Goal: Communication & Community: Answer question/provide support

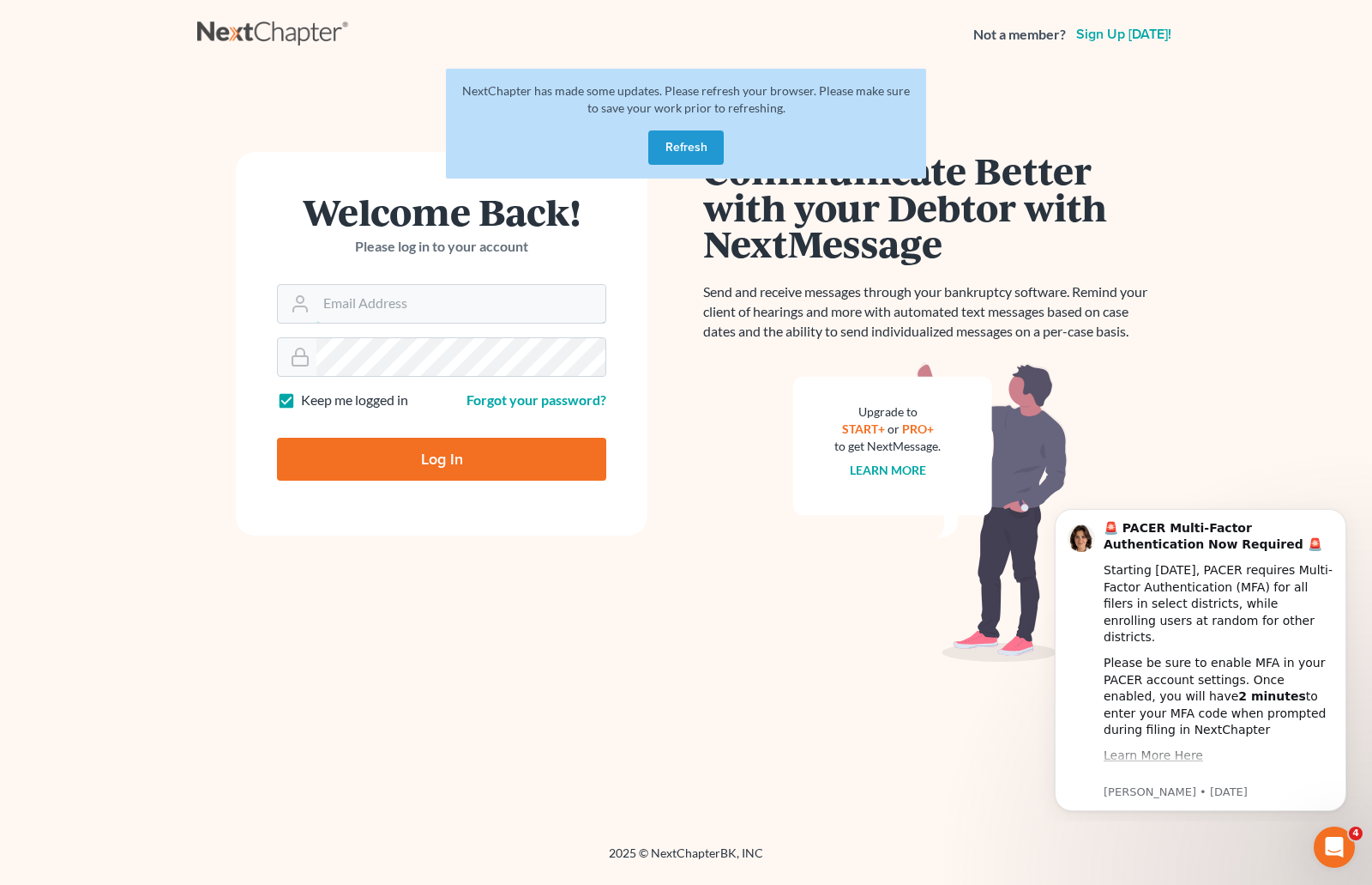
type input "[EMAIL_ADDRESS][DOMAIN_NAME]"
click at [673, 149] on button "Refresh" at bounding box center [686, 147] width 75 height 34
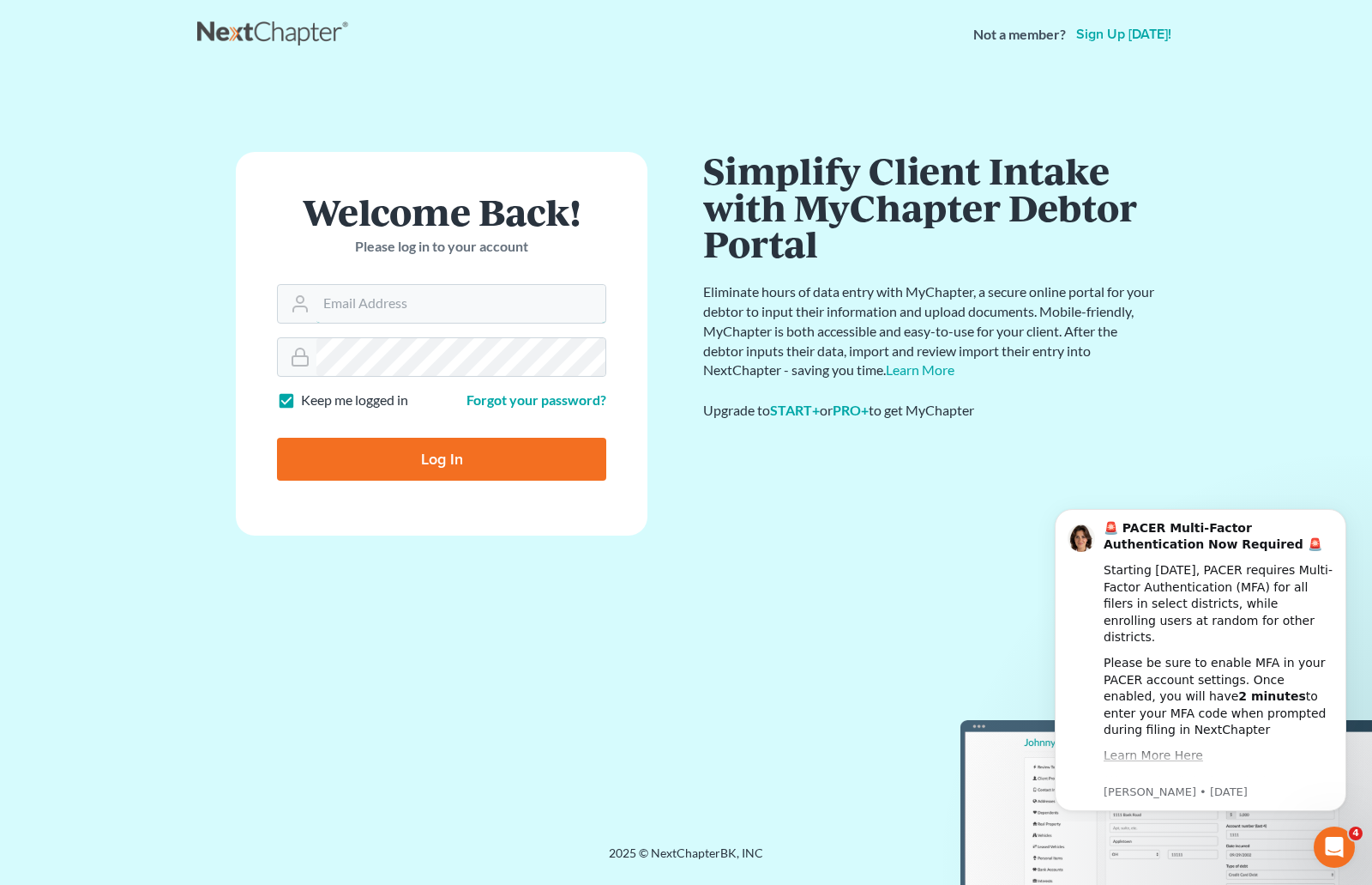
type input "[EMAIL_ADDRESS][DOMAIN_NAME]"
click at [1290, 861] on div "Not a member? Sign up [DATE]! Welcome Back! Please log in to your account Email…" at bounding box center [686, 442] width 1372 height 885
click at [1324, 839] on icon "Open Intercom Messenger" at bounding box center [1332, 845] width 28 height 28
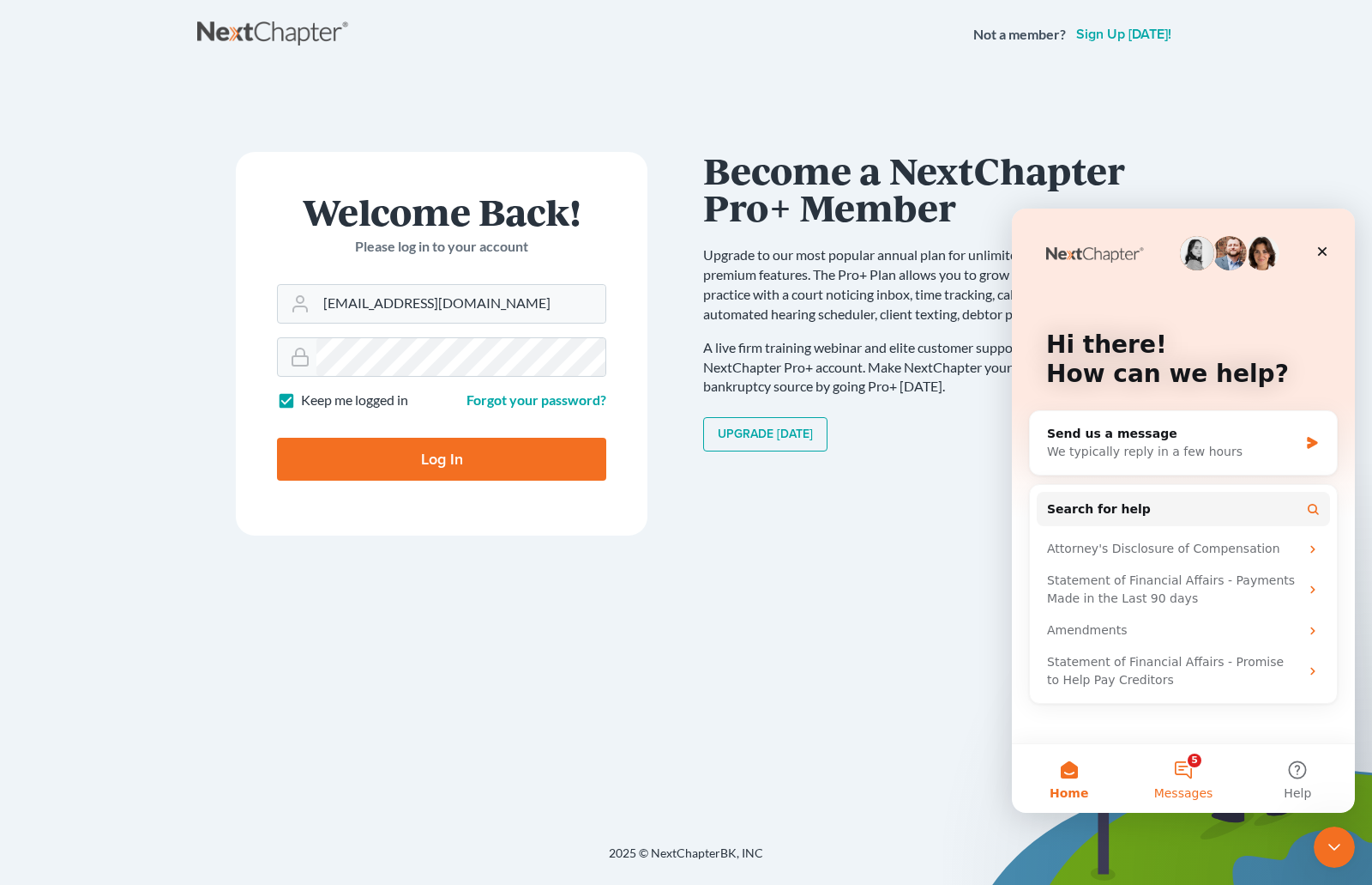
click at [1169, 767] on button "5 Messages" at bounding box center [1183, 778] width 114 height 69
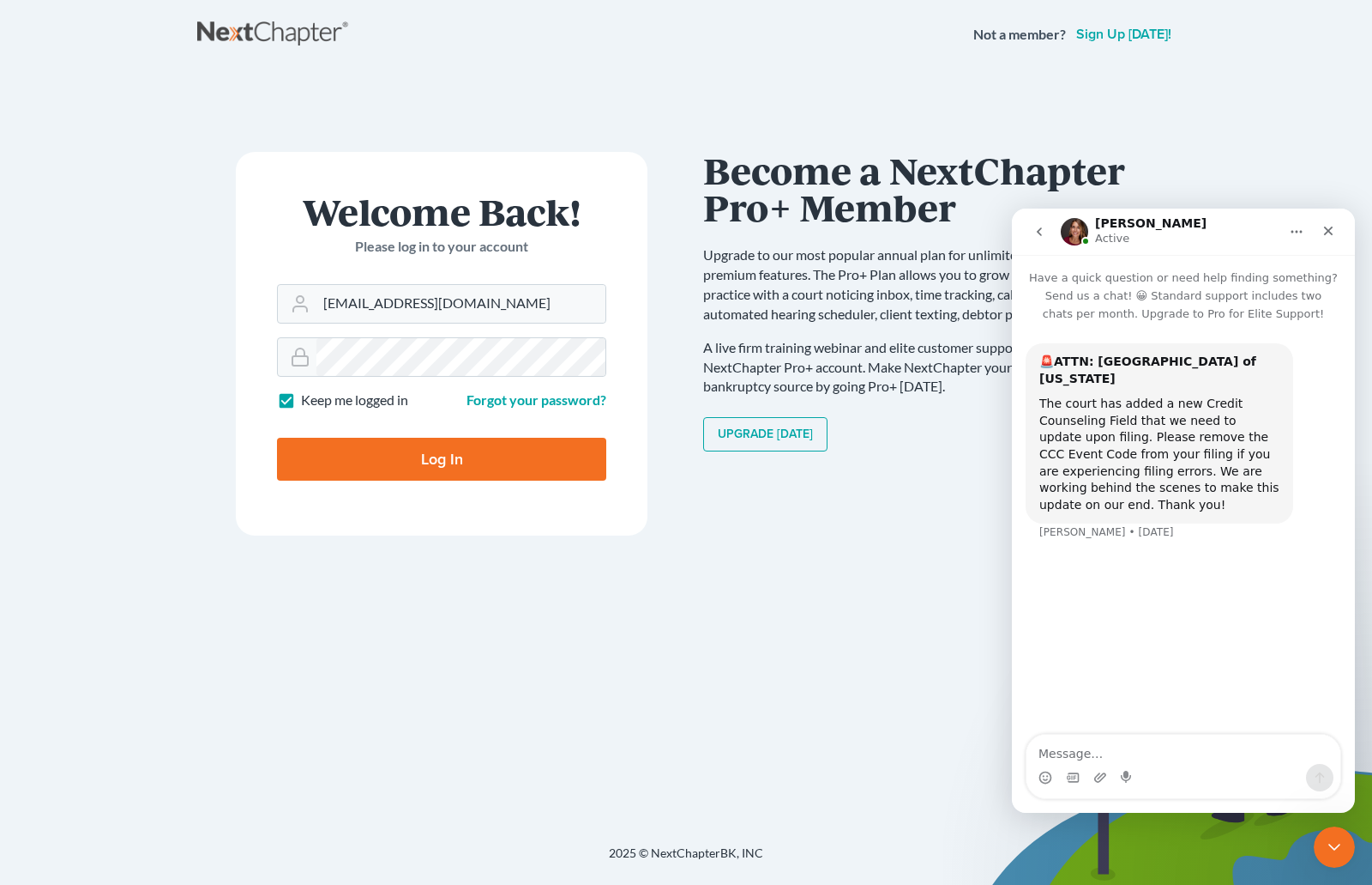
click at [1032, 229] on button "go back" at bounding box center [1040, 232] width 33 height 33
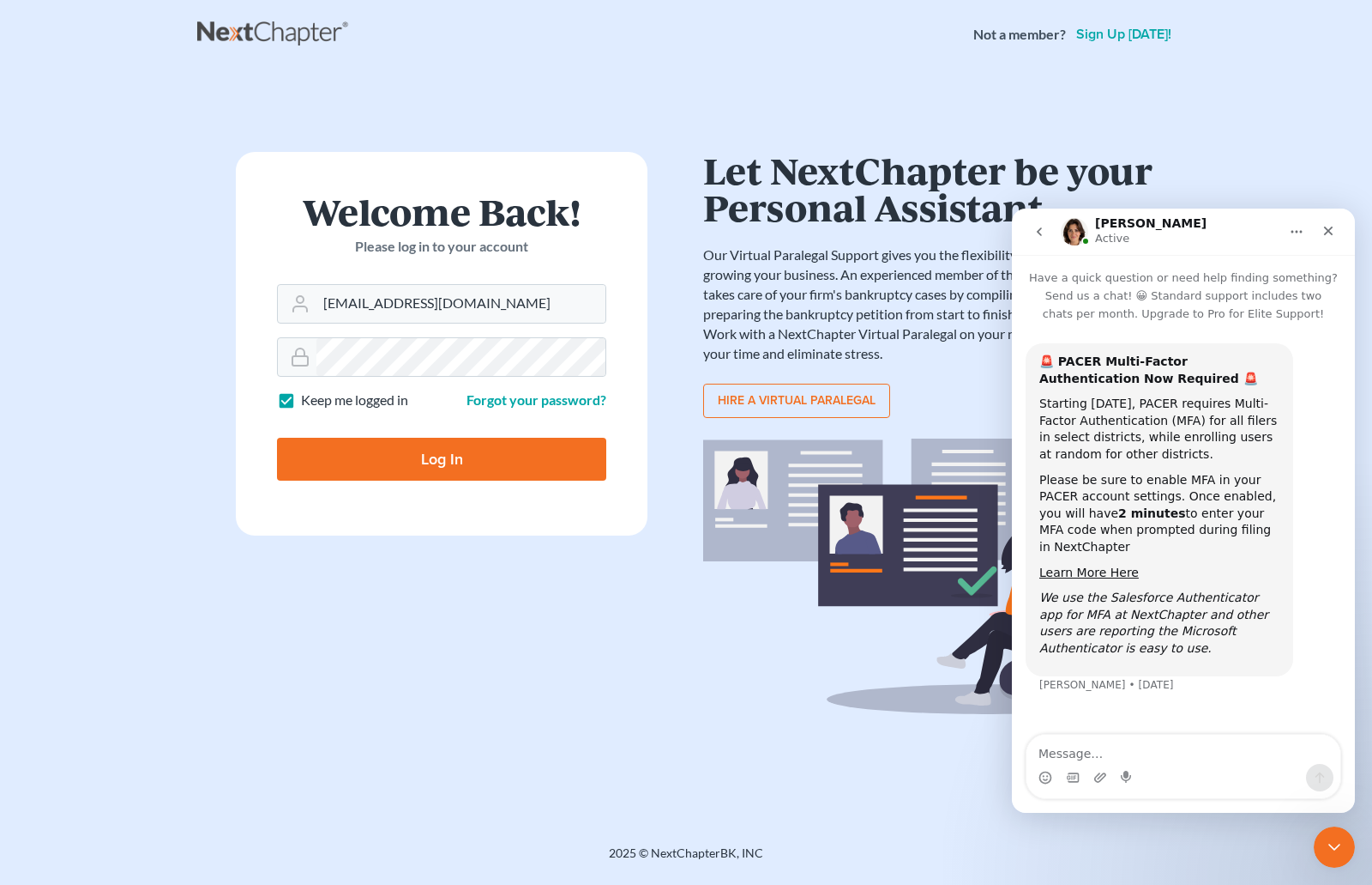
click at [1041, 235] on icon "go back" at bounding box center [1040, 231] width 5 height 8
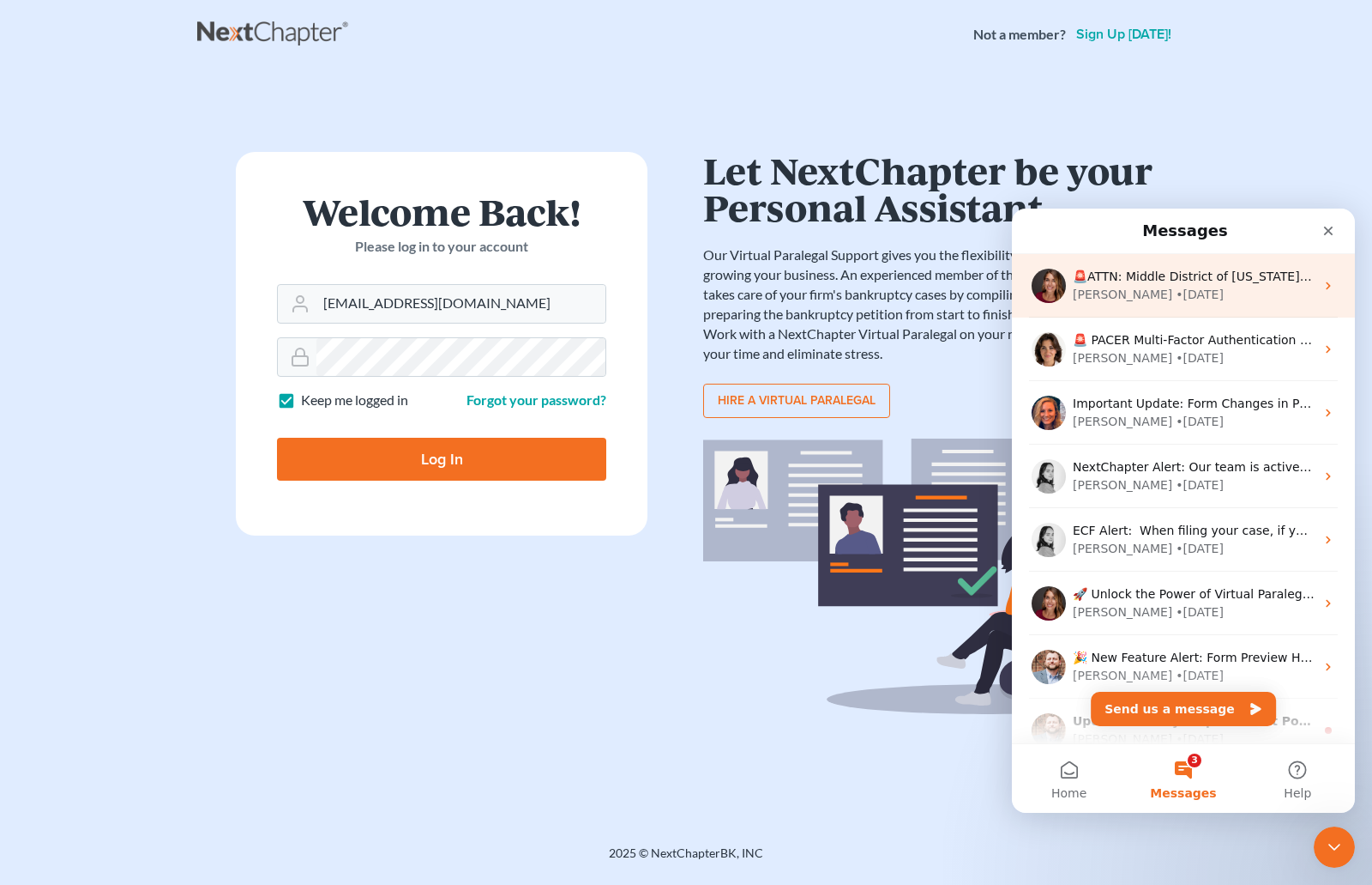
click at [1176, 286] on div "• [DATE]" at bounding box center [1200, 295] width 48 height 18
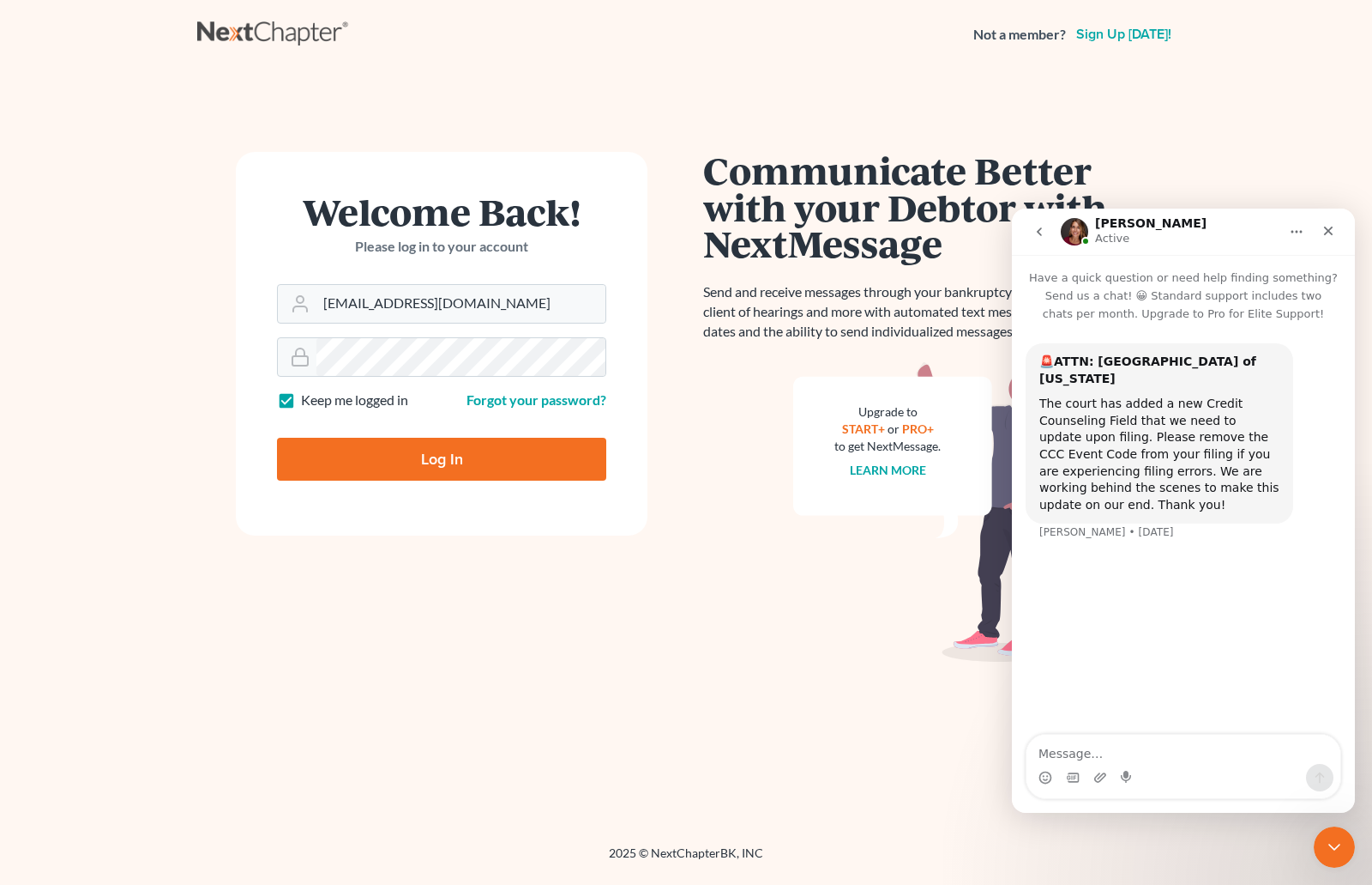
click at [1040, 229] on icon "go back" at bounding box center [1040, 231] width 5 height 8
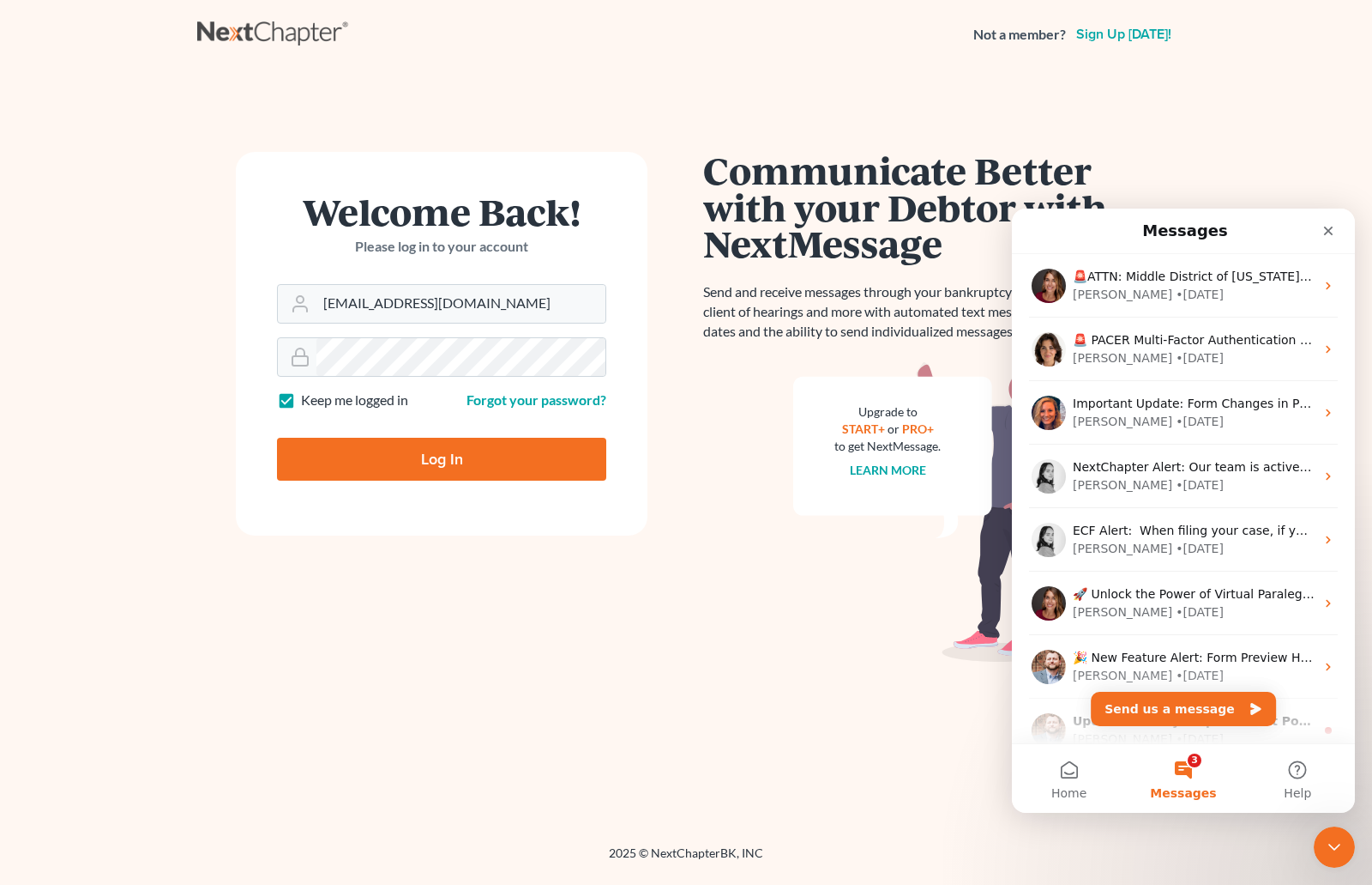
click at [1174, 781] on button "3 Messages" at bounding box center [1183, 778] width 114 height 69
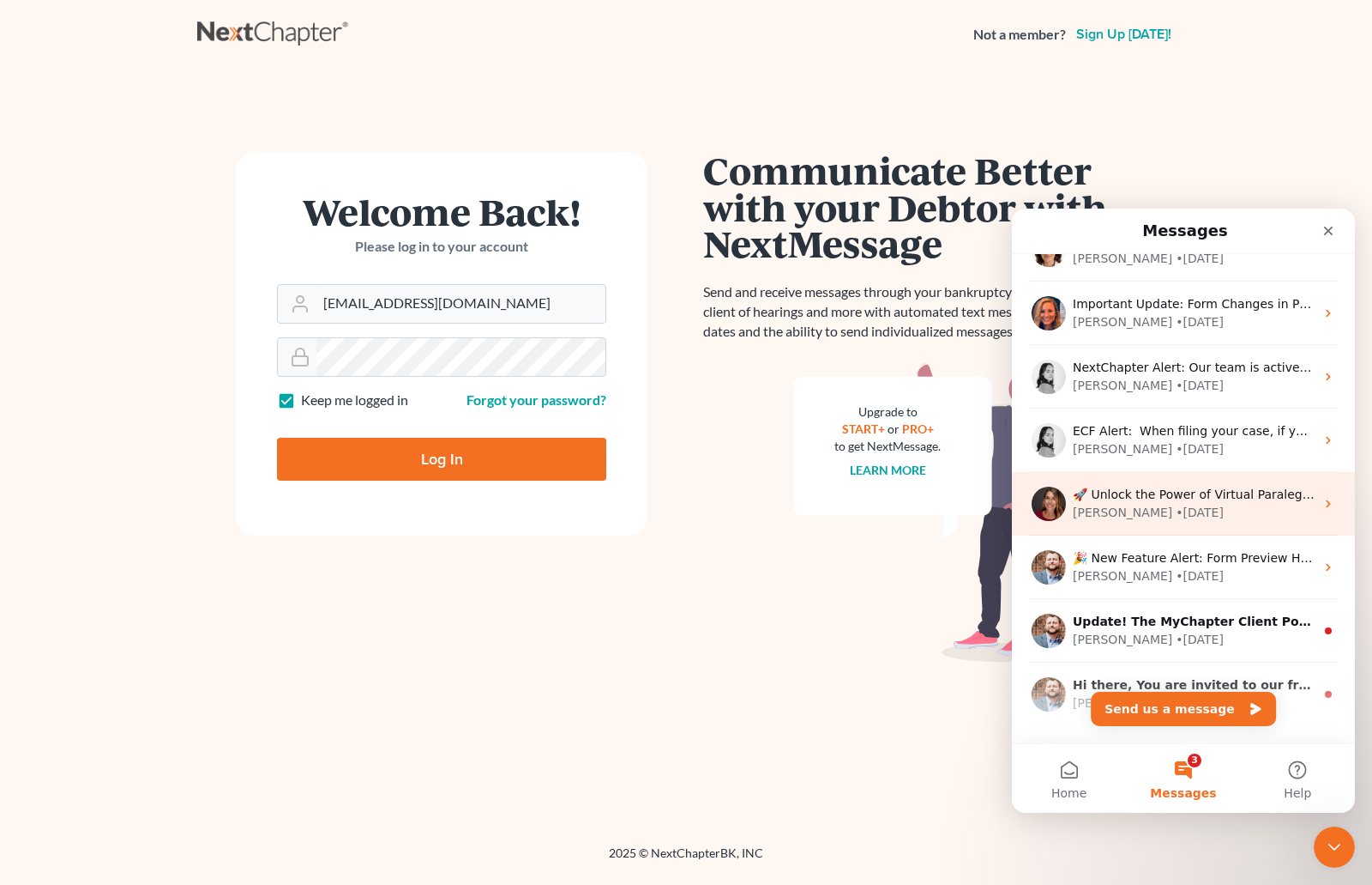
scroll to position [214, 0]
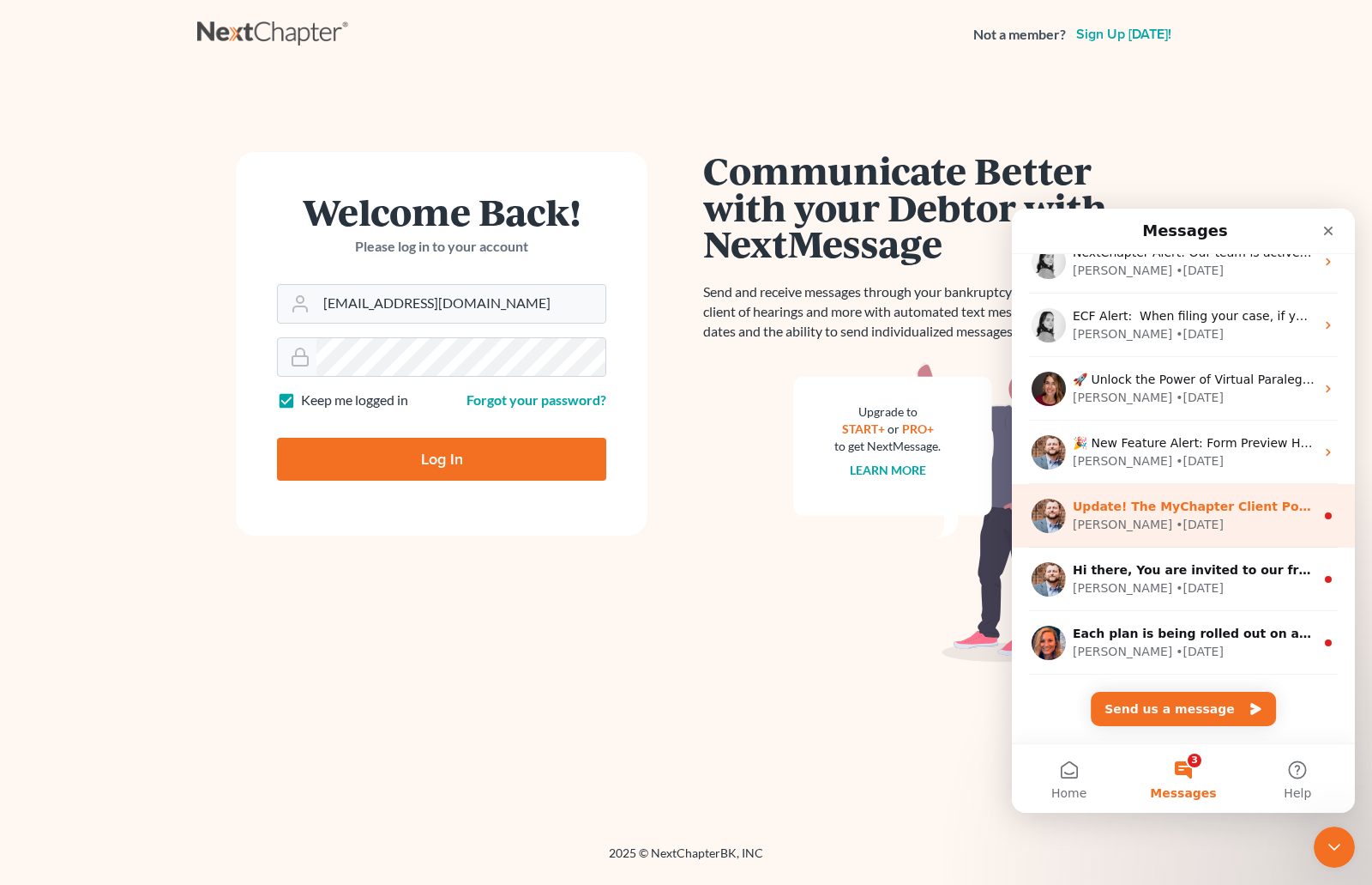
click at [1175, 523] on div "[PERSON_NAME] • [DATE]" at bounding box center [1194, 525] width 242 height 18
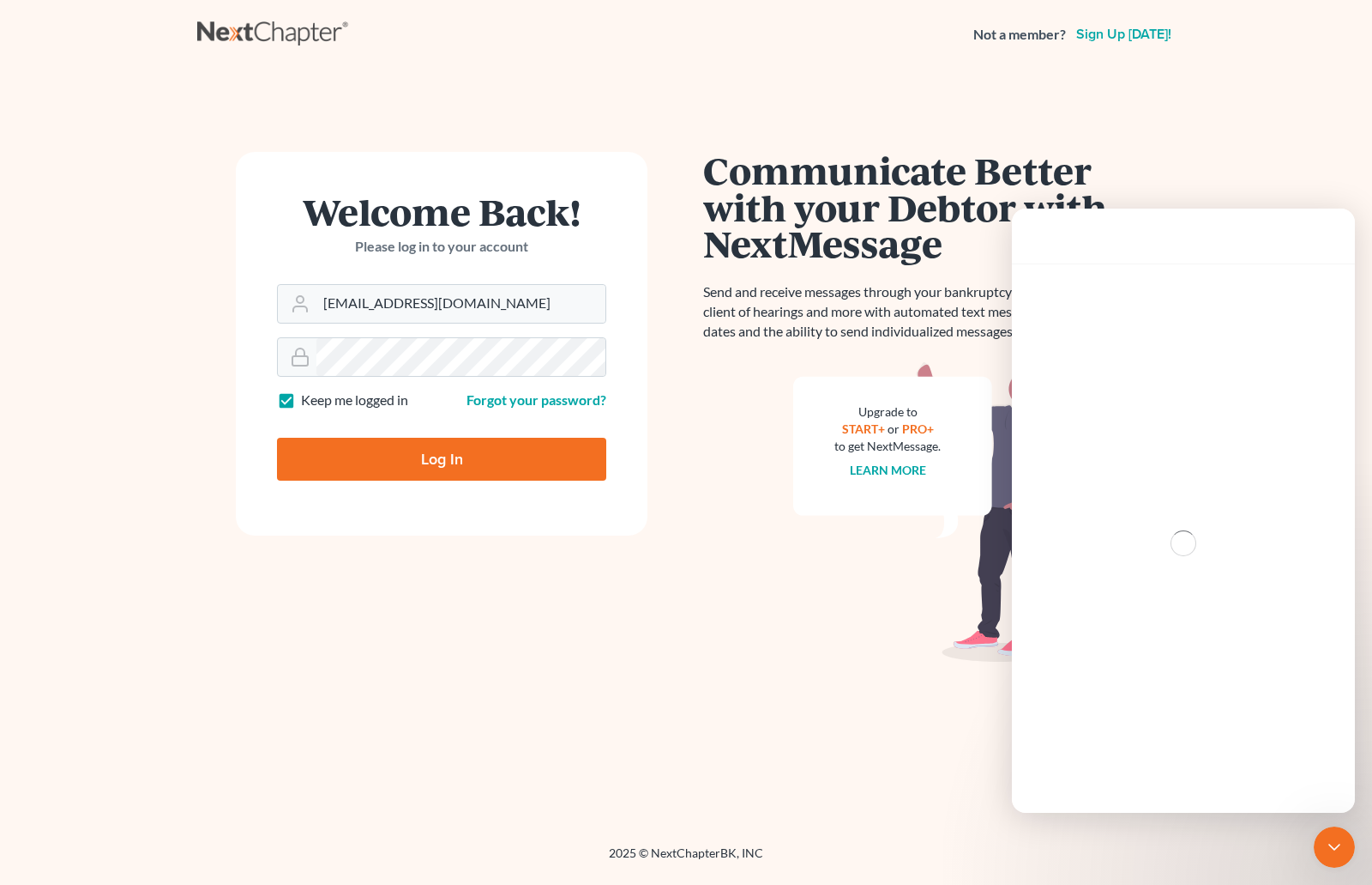
scroll to position [145, 0]
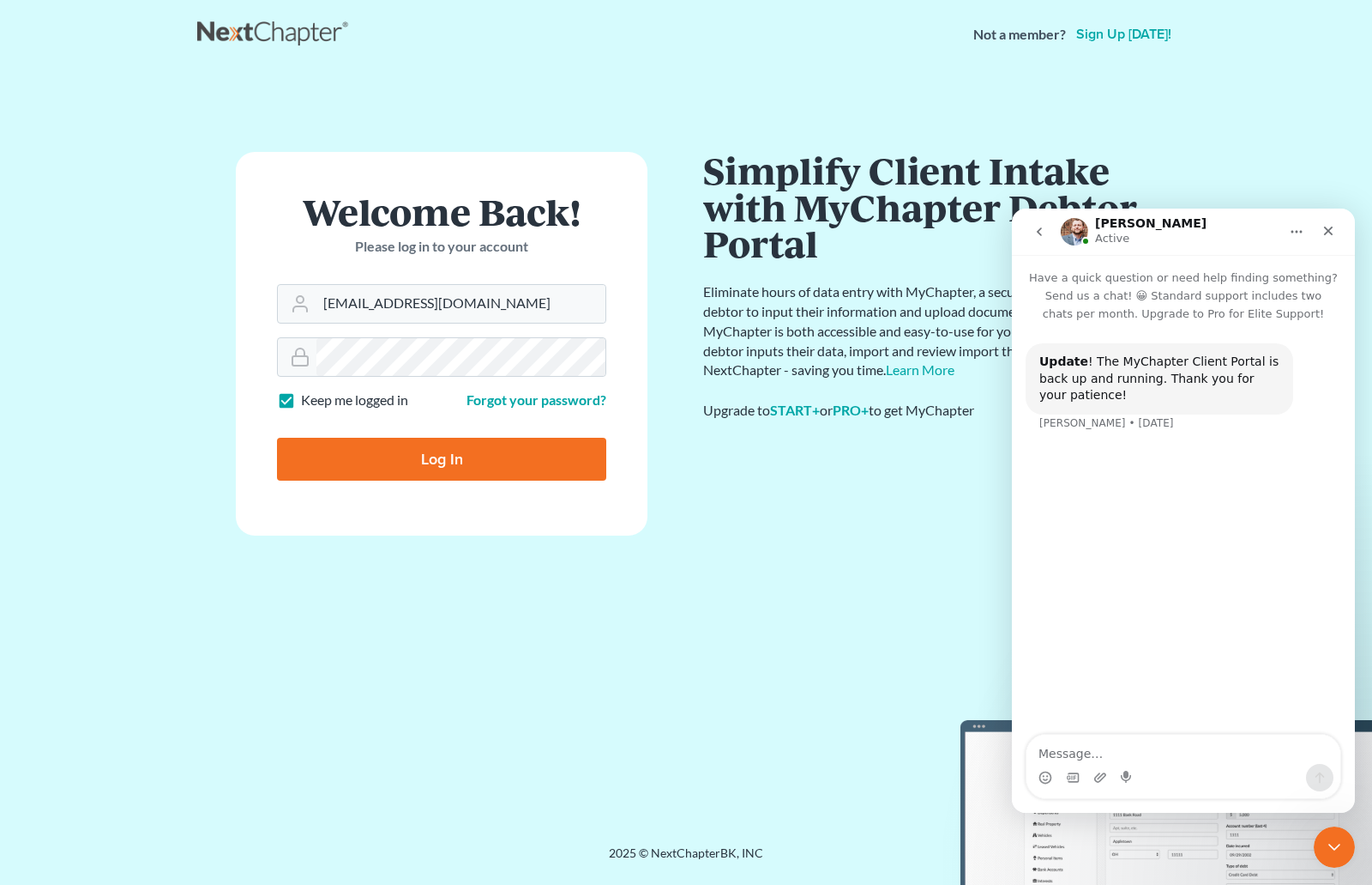
click at [1030, 238] on button "go back" at bounding box center [1040, 232] width 33 height 33
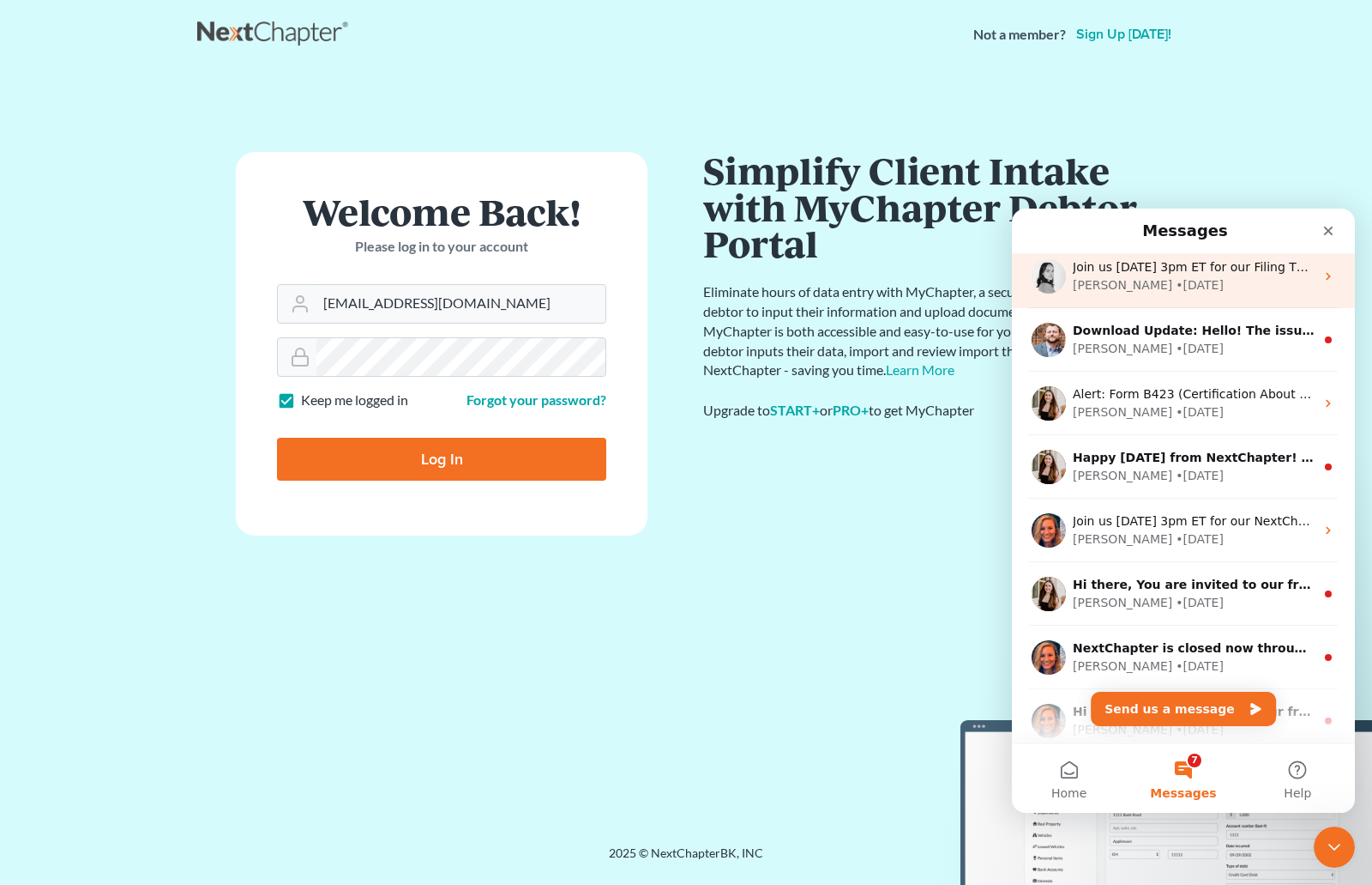
scroll to position [772, 0]
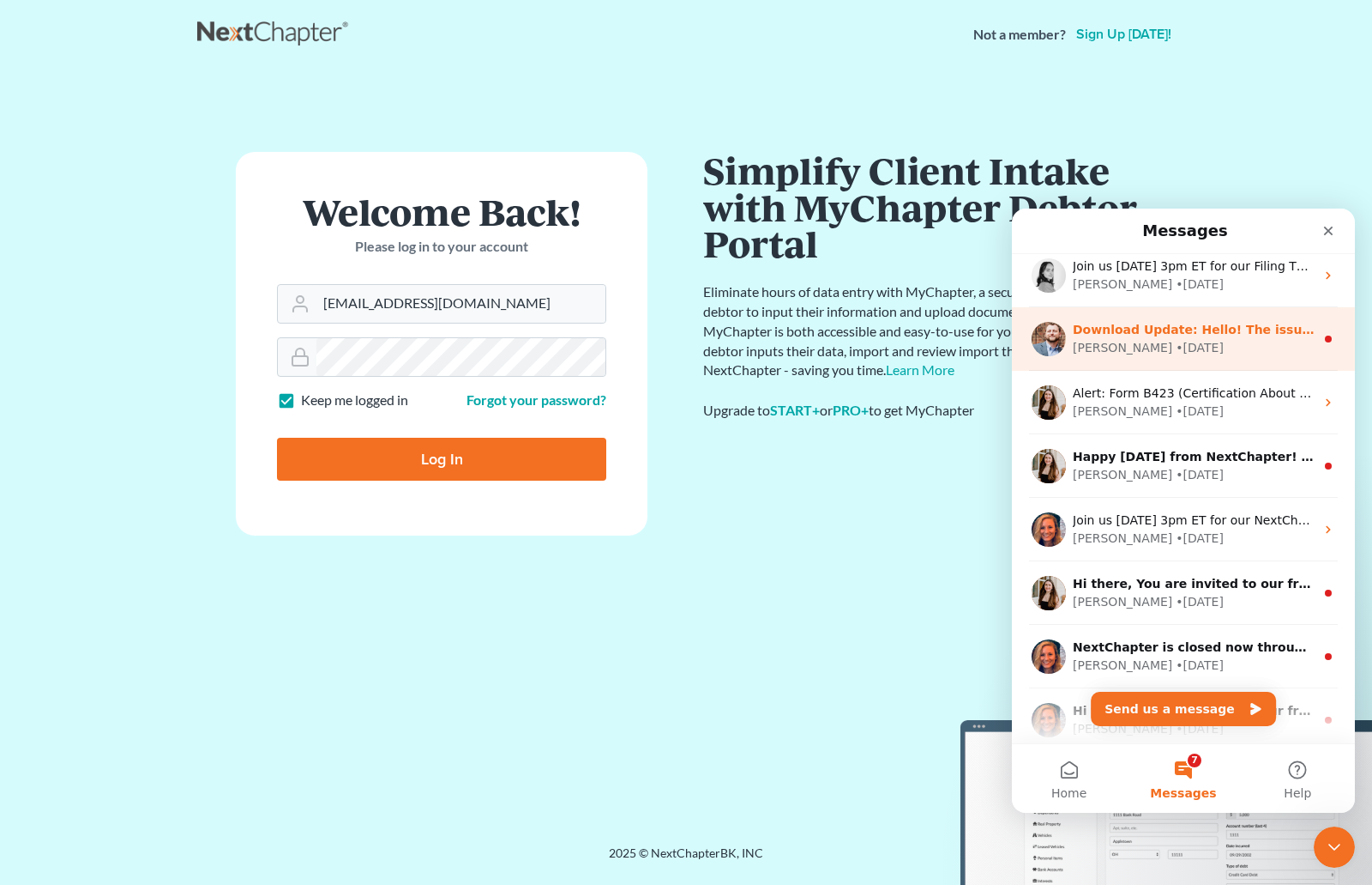
click at [1176, 349] on div "• [DATE]" at bounding box center [1200, 348] width 48 height 18
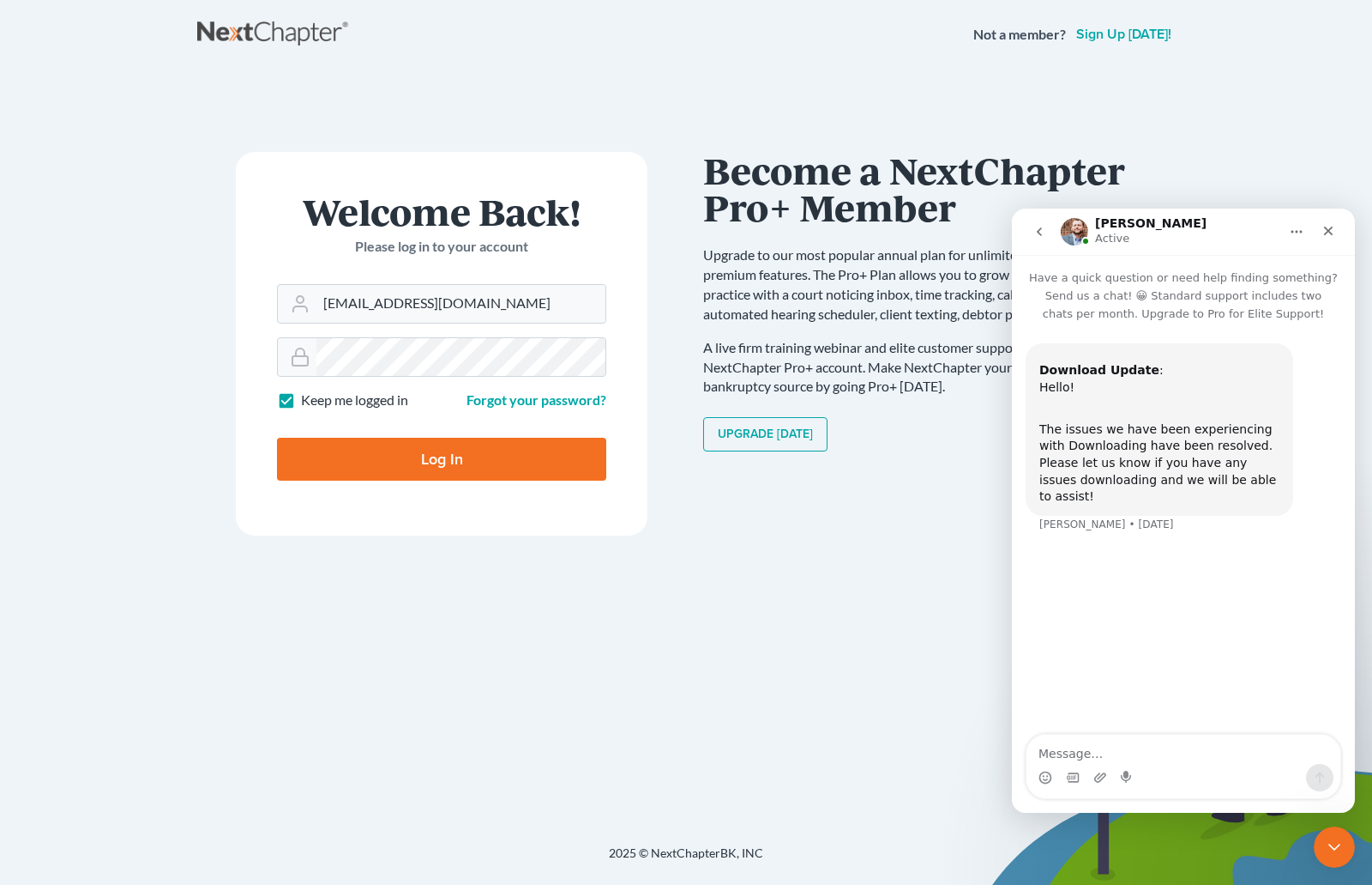
click at [1034, 238] on button "go back" at bounding box center [1040, 232] width 33 height 33
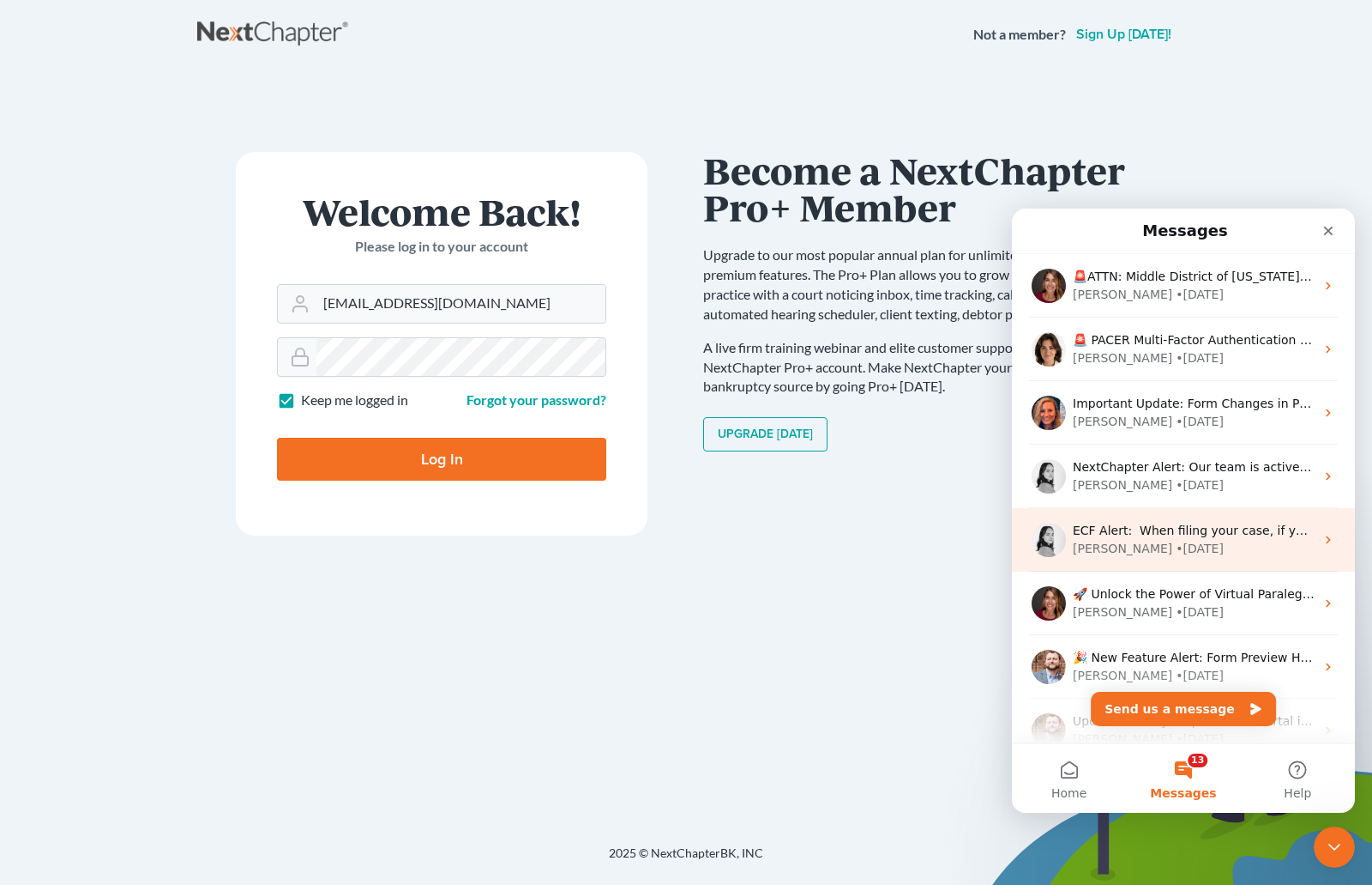
scroll to position [429, 0]
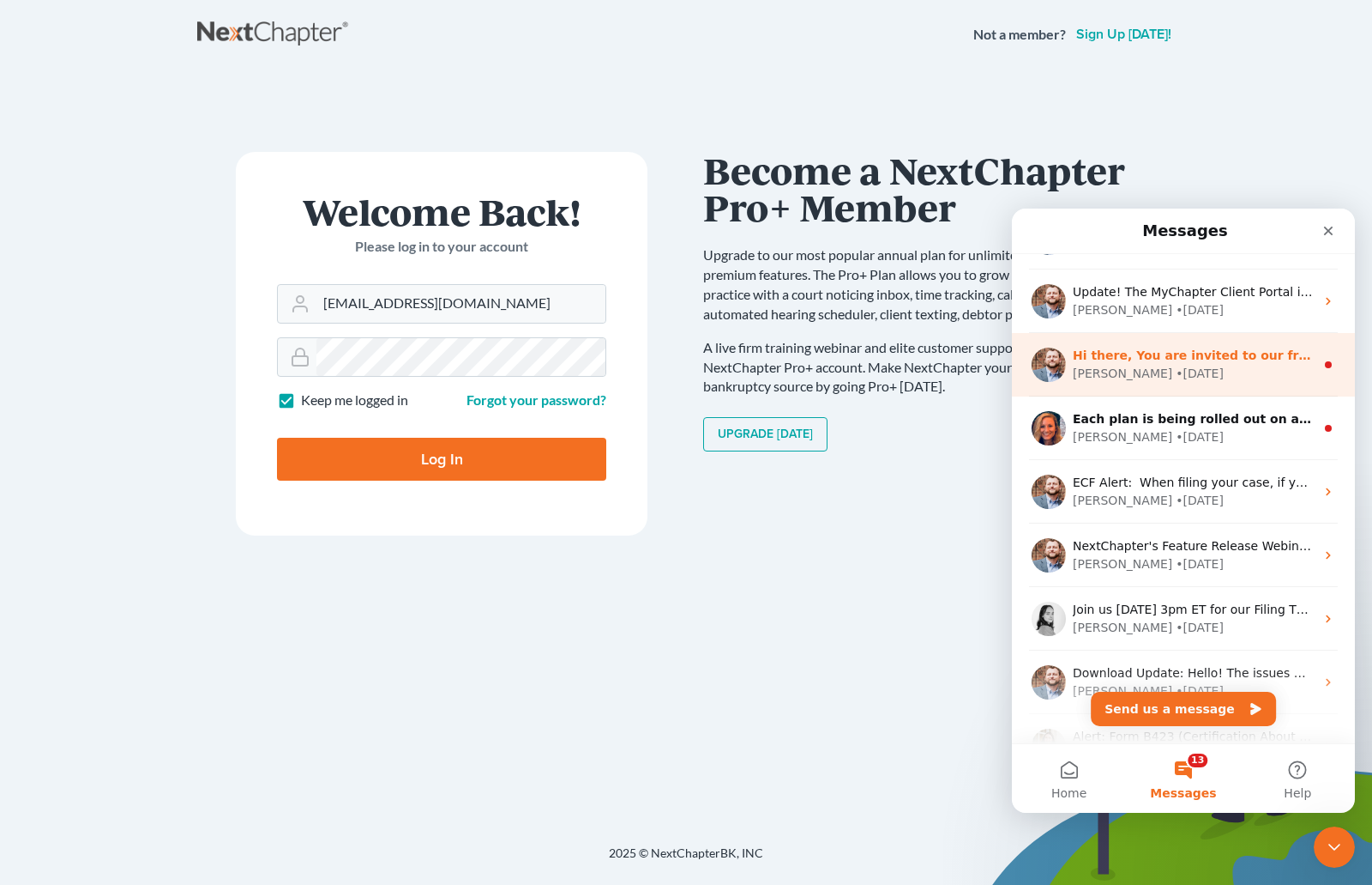
click at [1176, 372] on div "• [DATE]" at bounding box center [1200, 374] width 48 height 18
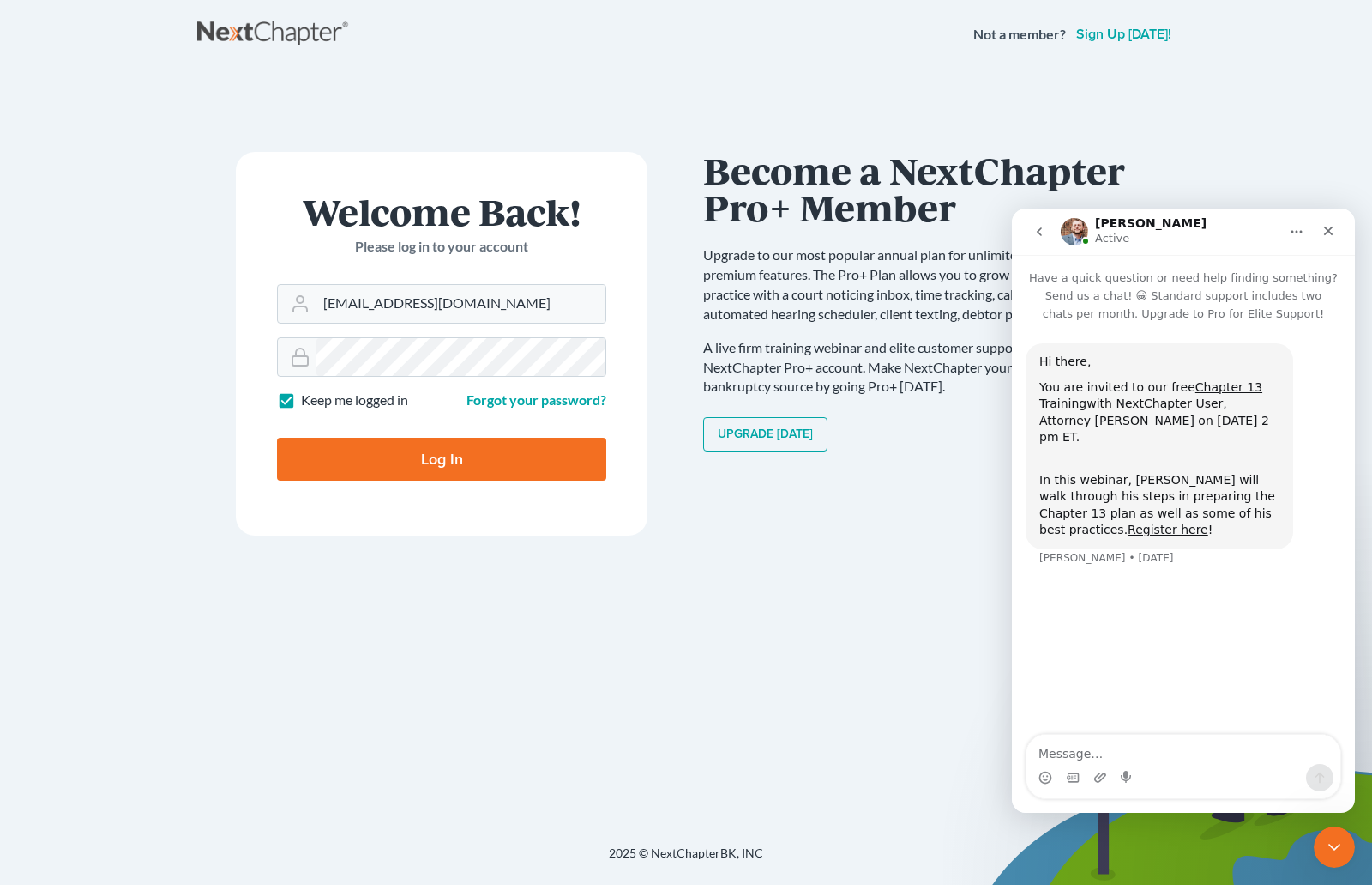
click at [1037, 235] on icon "go back" at bounding box center [1040, 231] width 14 height 14
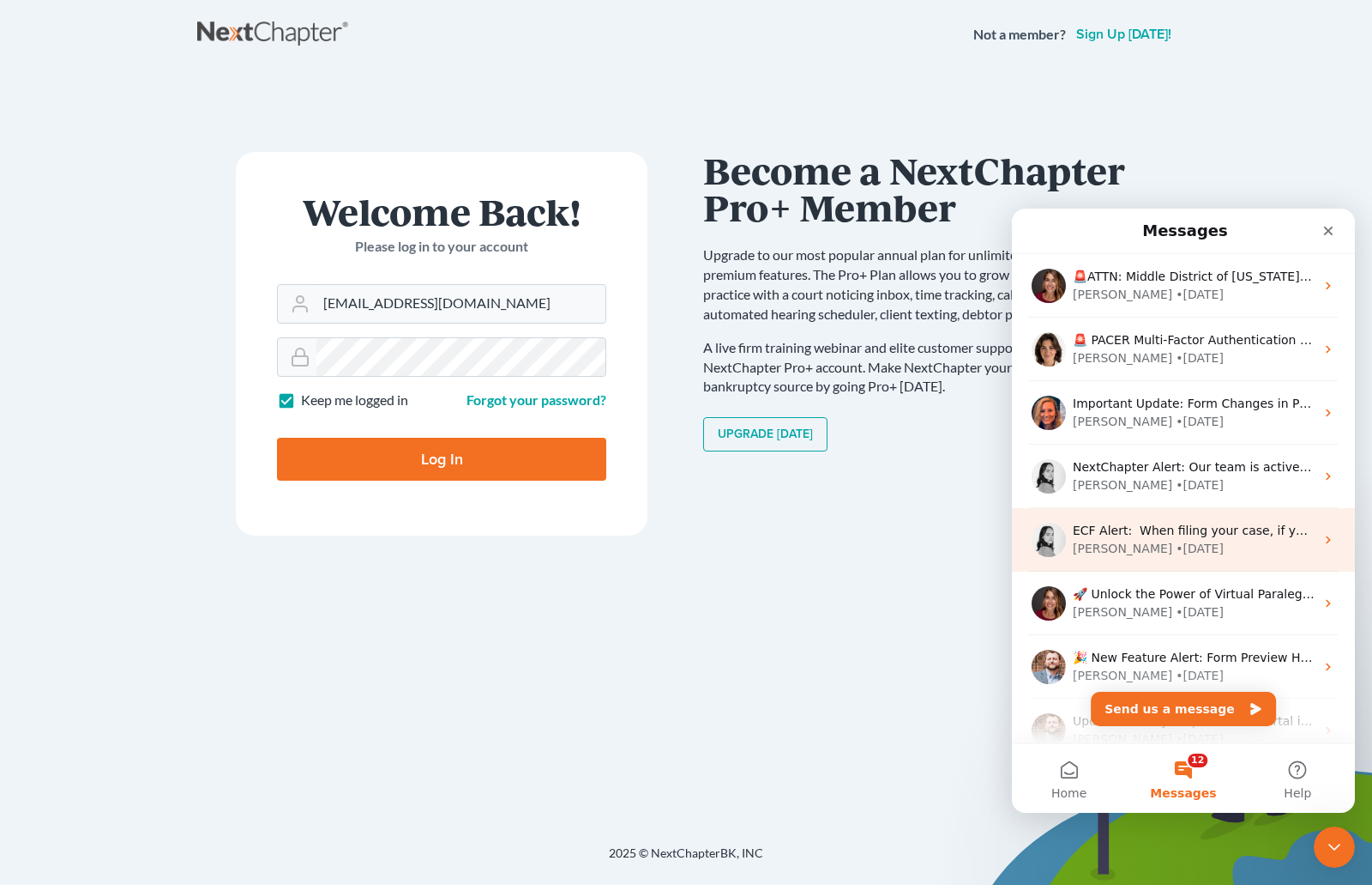
scroll to position [344, 0]
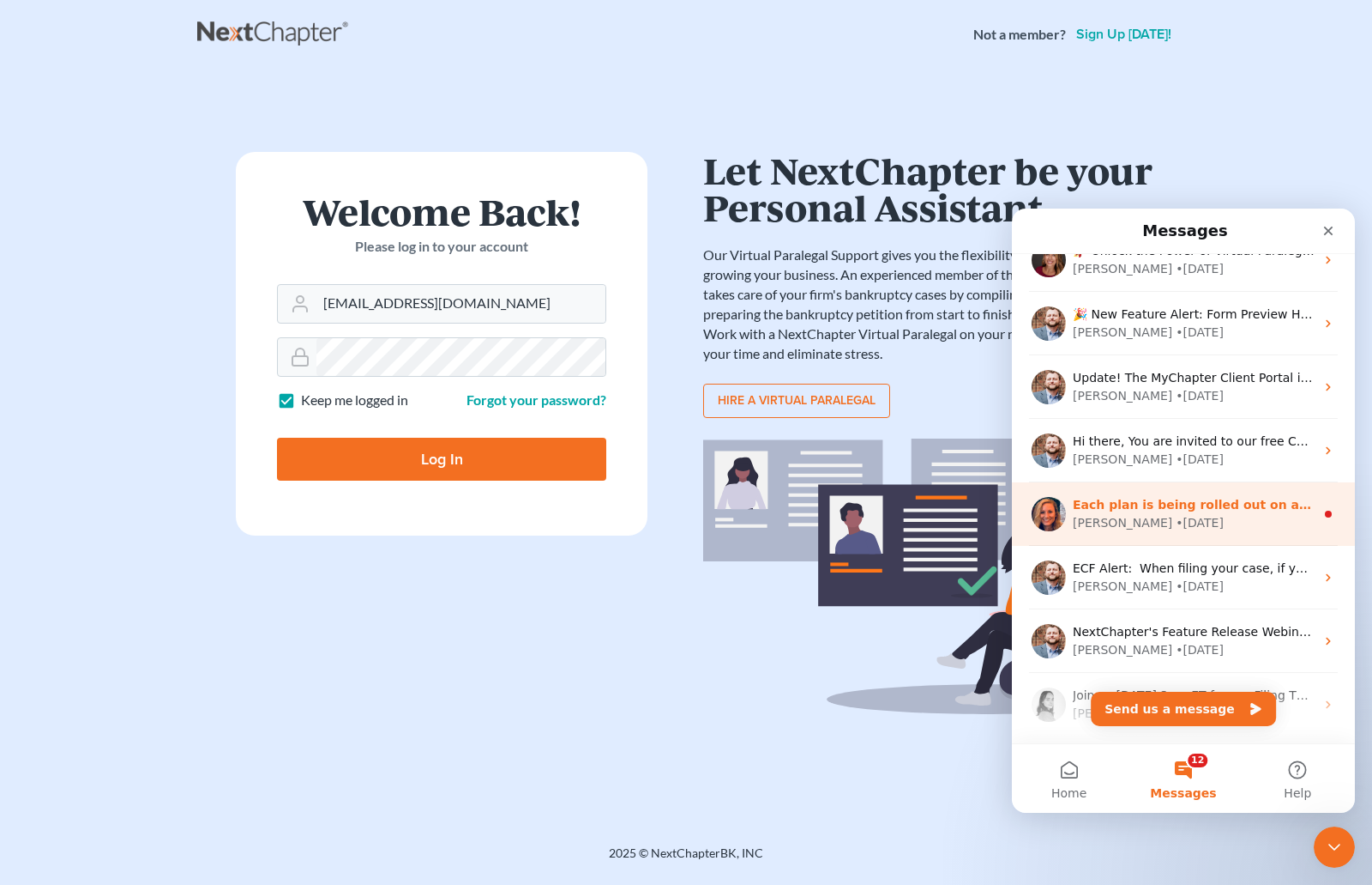
click at [1149, 532] on div "Each plan is being rolled out on a per-district basis. Once your district's pla…" at bounding box center [1183, 513] width 343 height 63
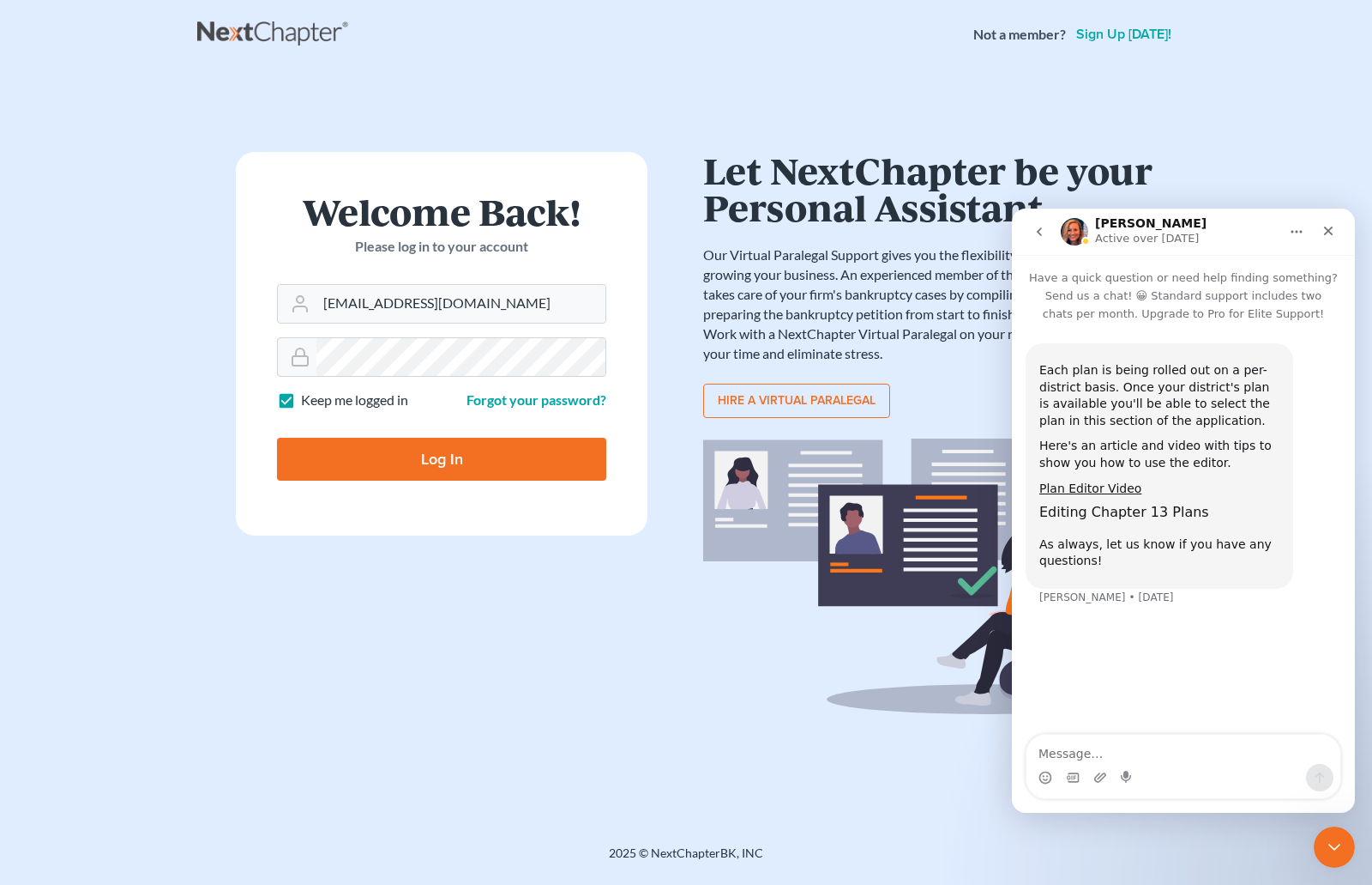
click at [1035, 239] on button "go back" at bounding box center [1040, 232] width 33 height 33
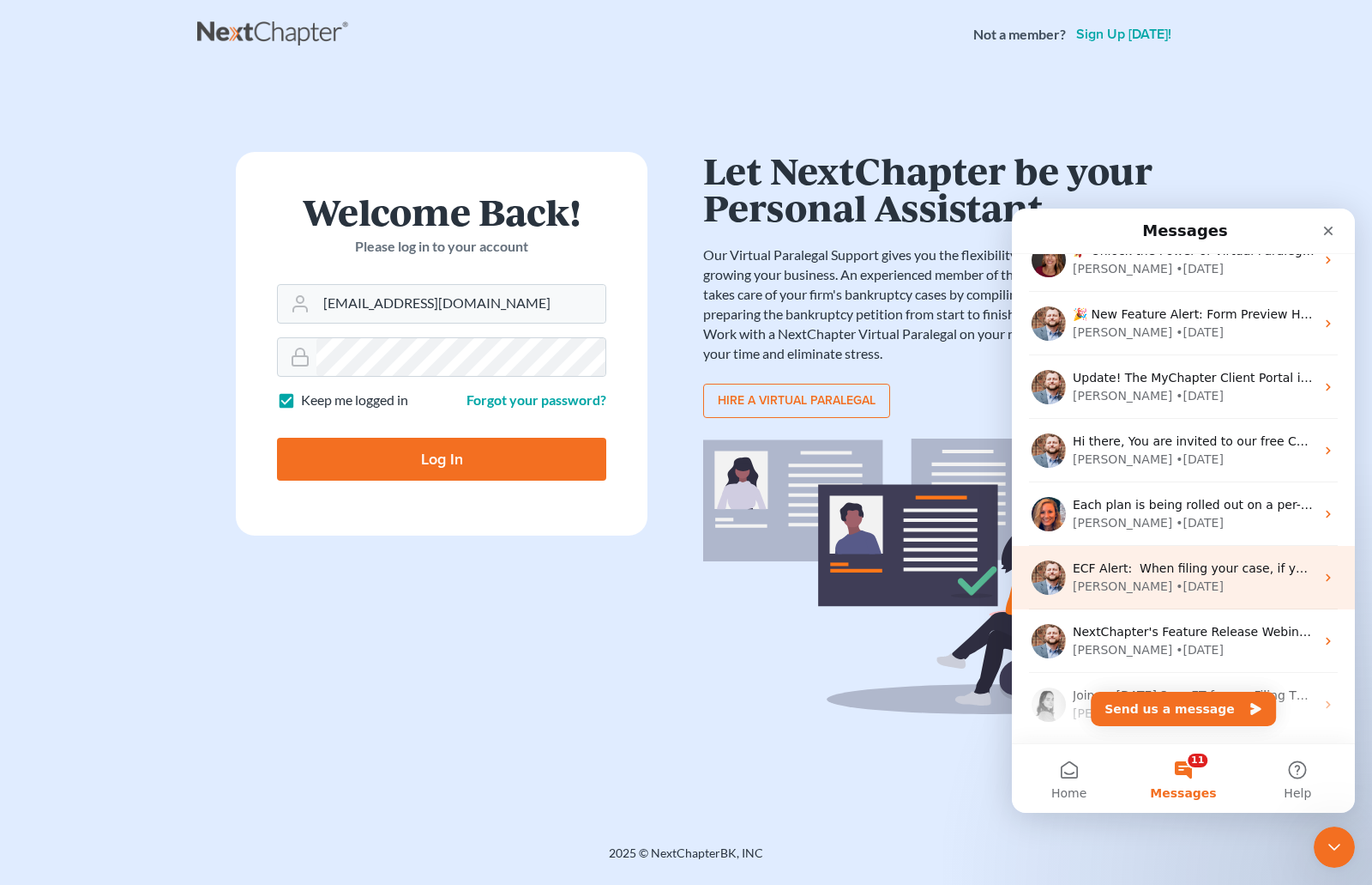
scroll to position [772, 0]
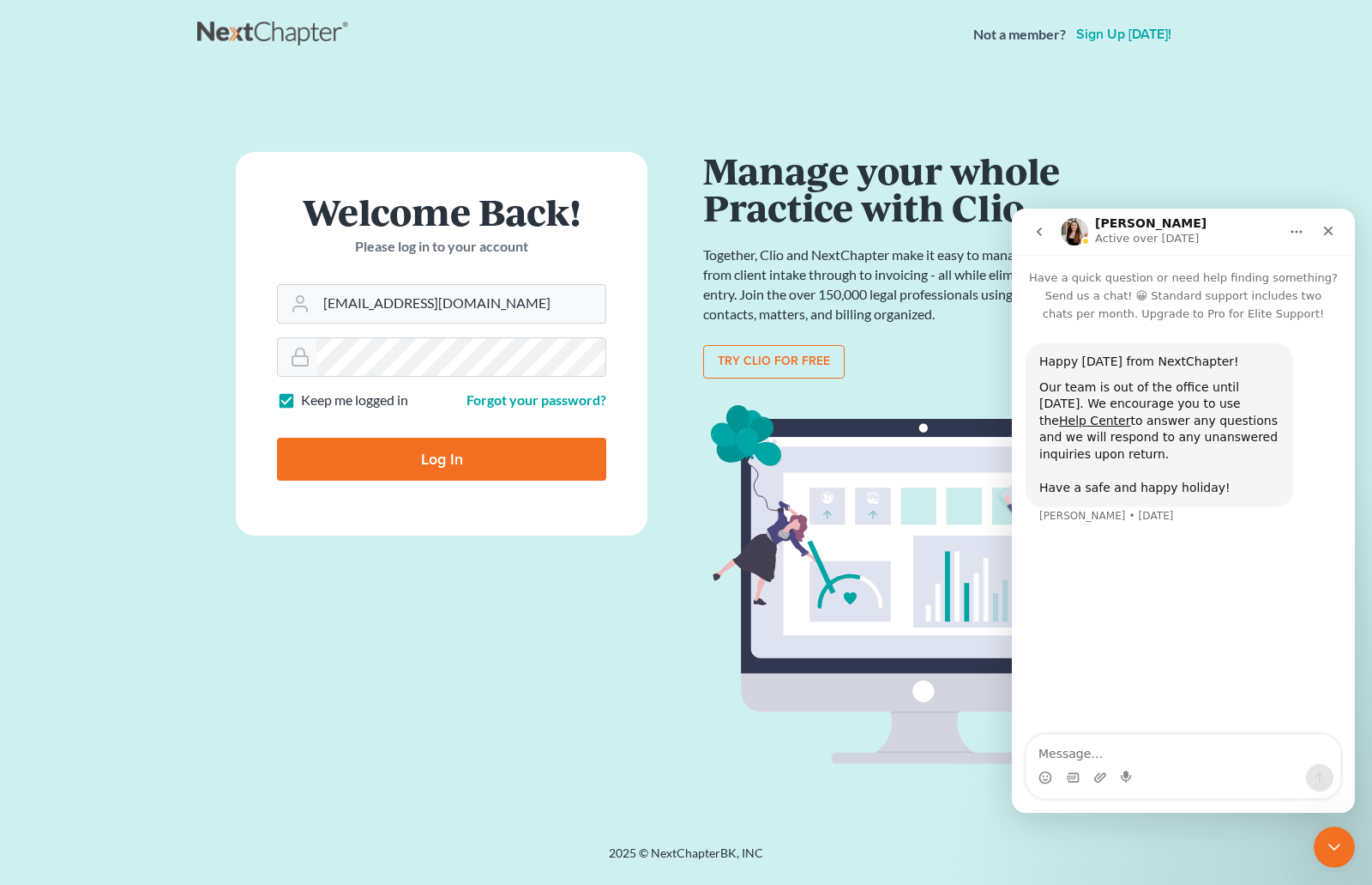
click at [1028, 236] on button "go back" at bounding box center [1040, 232] width 33 height 33
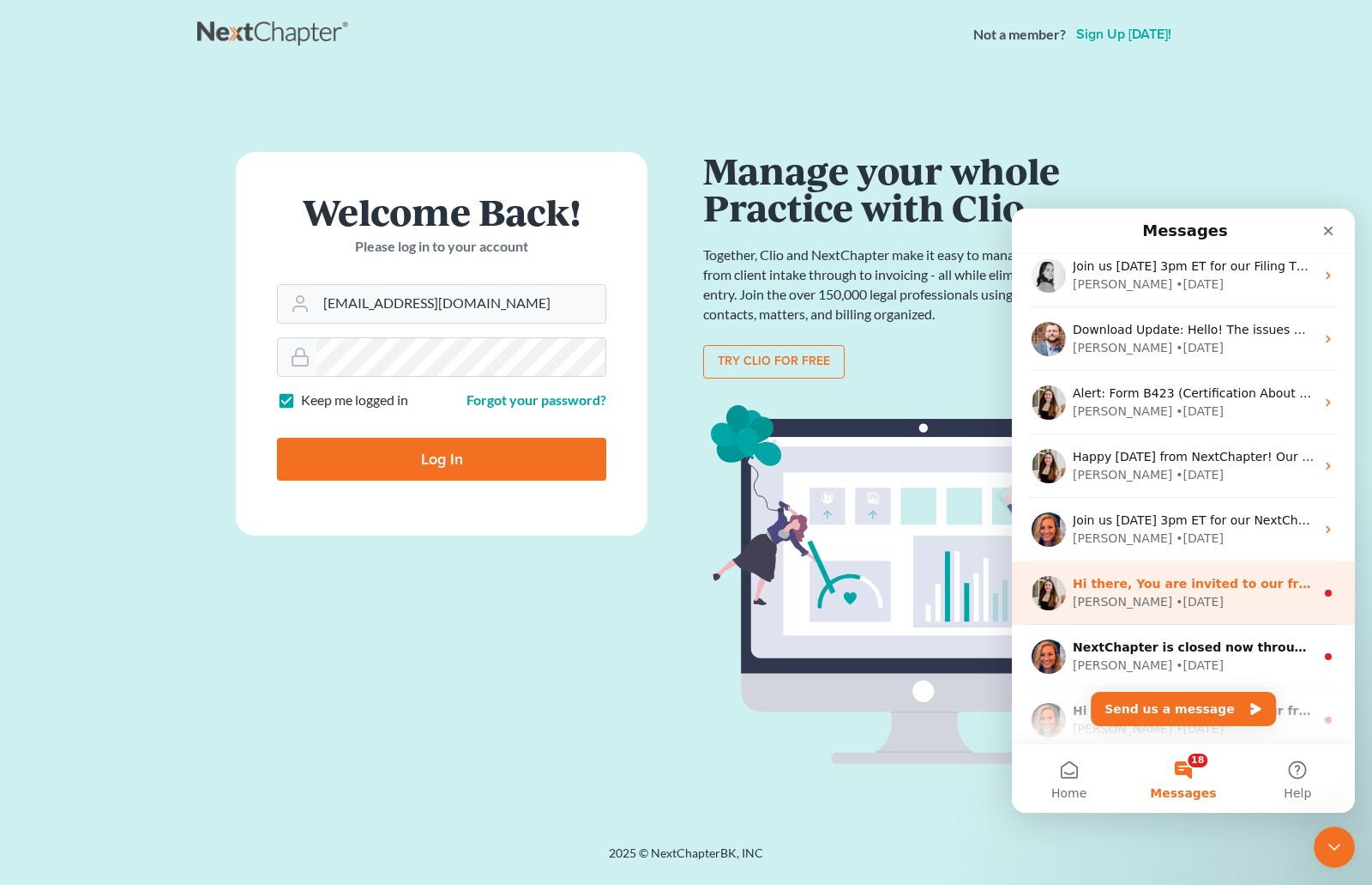
click at [1210, 605] on div "[PERSON_NAME] • [DATE]" at bounding box center [1194, 602] width 242 height 18
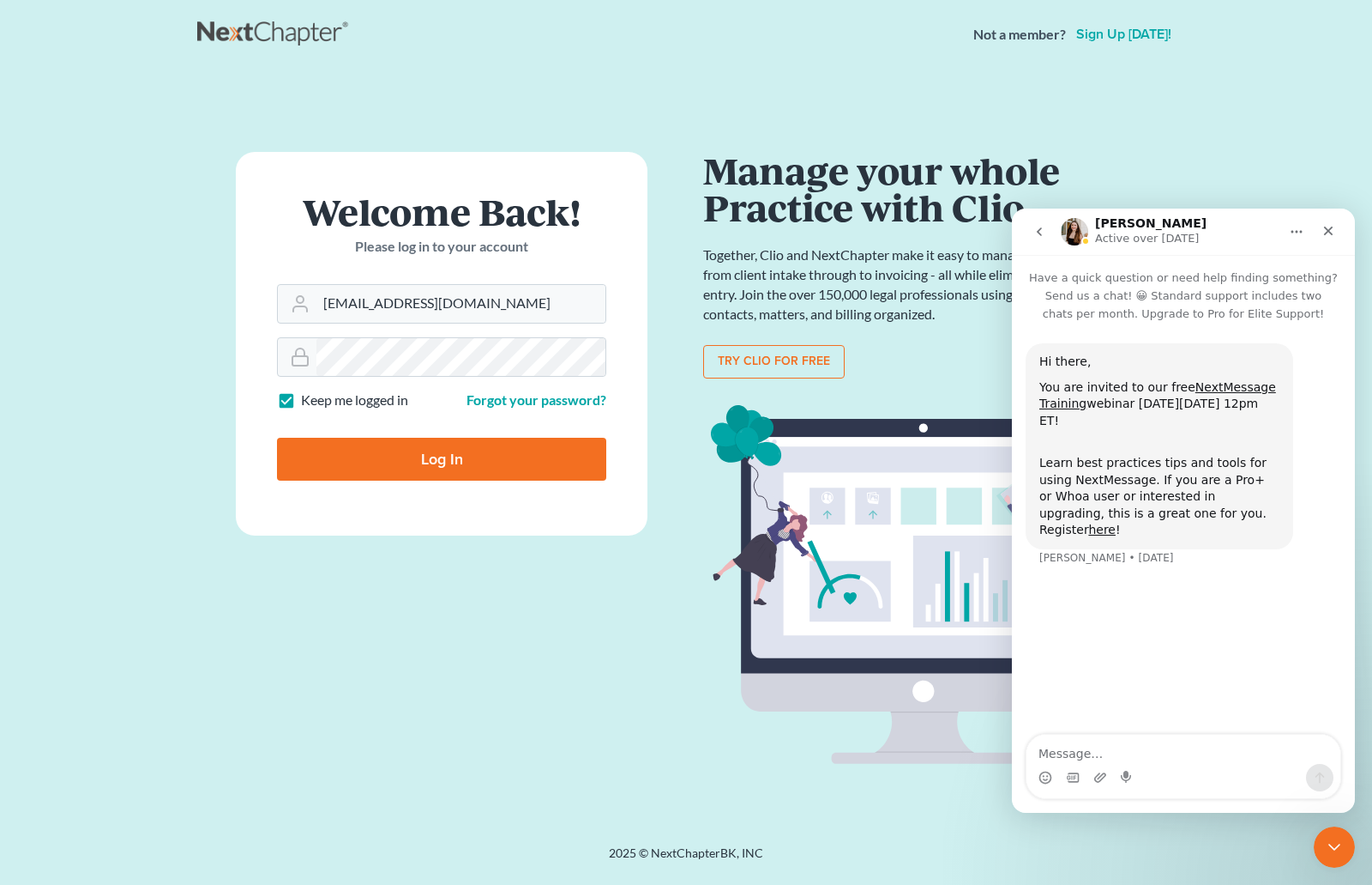
click at [1044, 245] on button "go back" at bounding box center [1040, 232] width 33 height 33
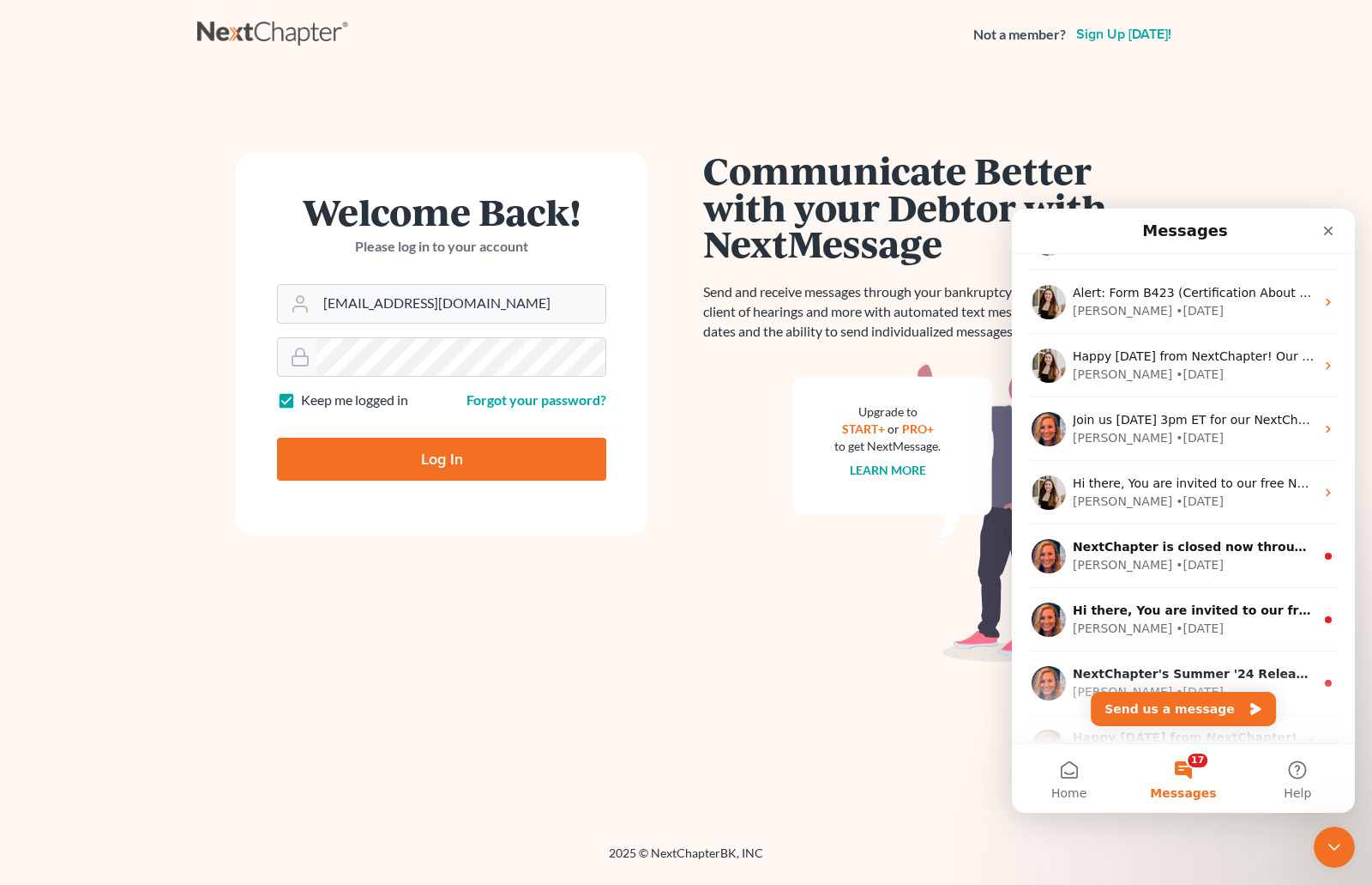
scroll to position [944, 0]
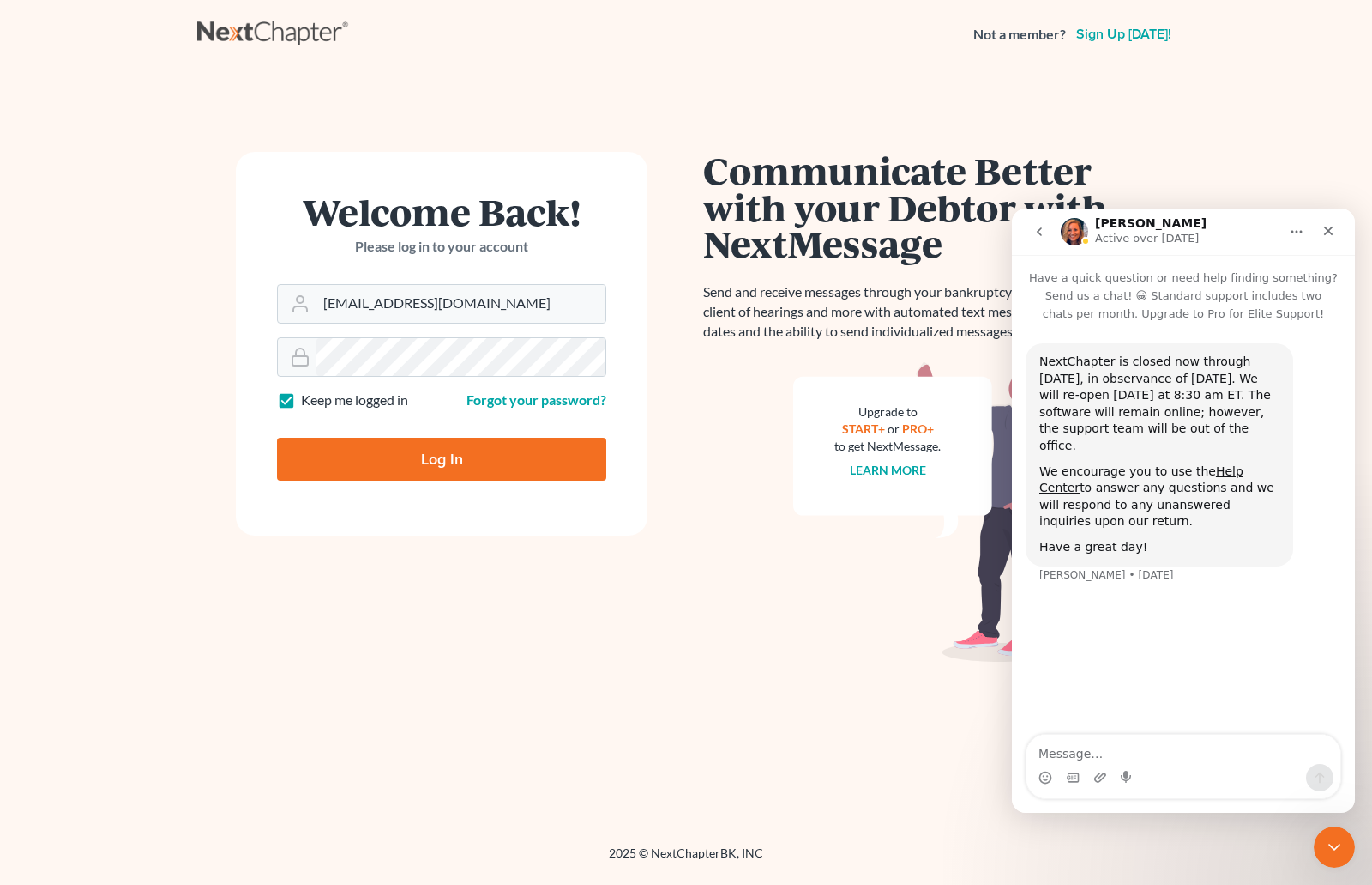
click at [1039, 240] on button "go back" at bounding box center [1040, 232] width 33 height 33
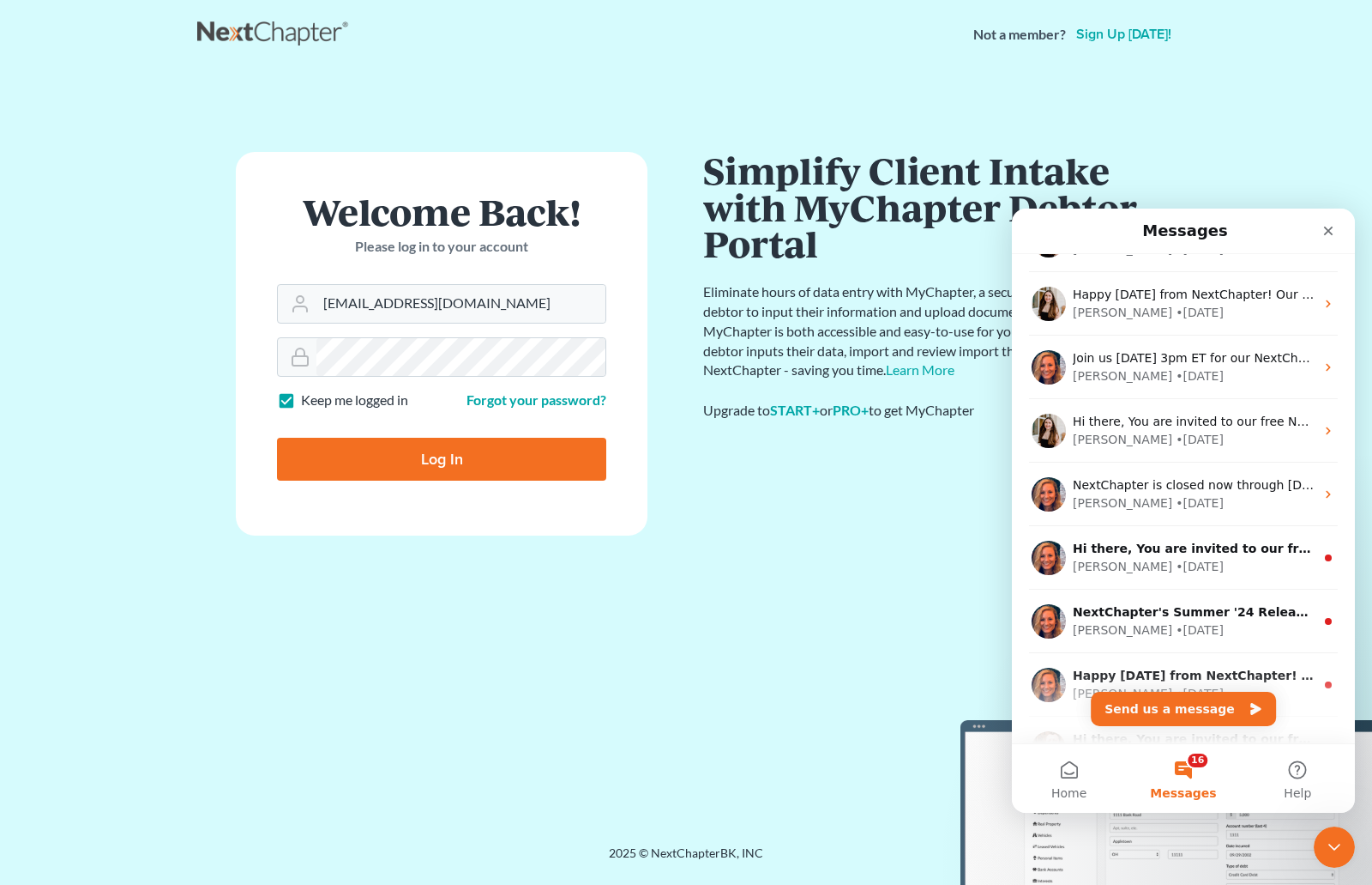
scroll to position [1030, 0]
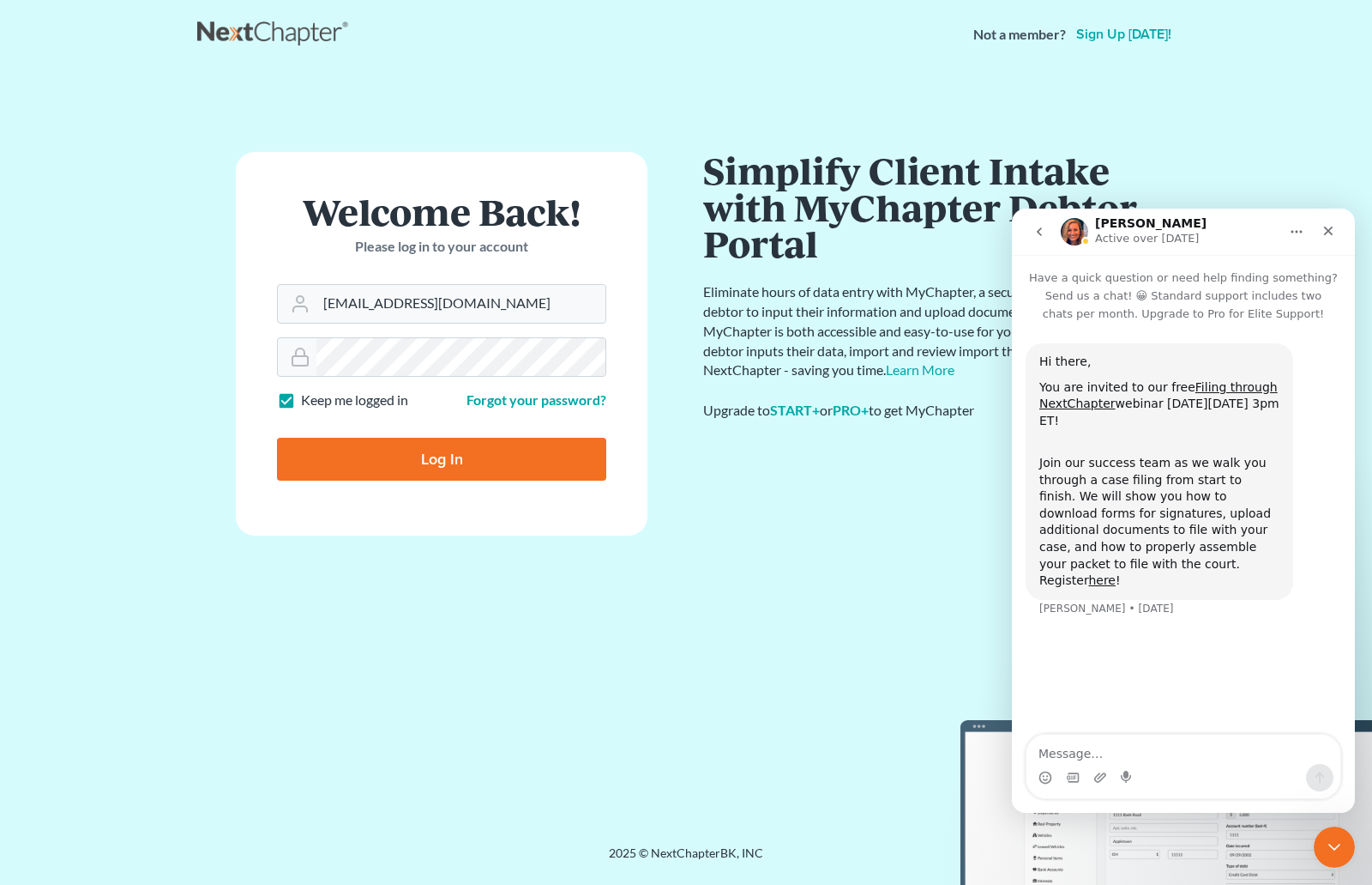
click at [1037, 229] on icon "go back" at bounding box center [1040, 231] width 14 height 14
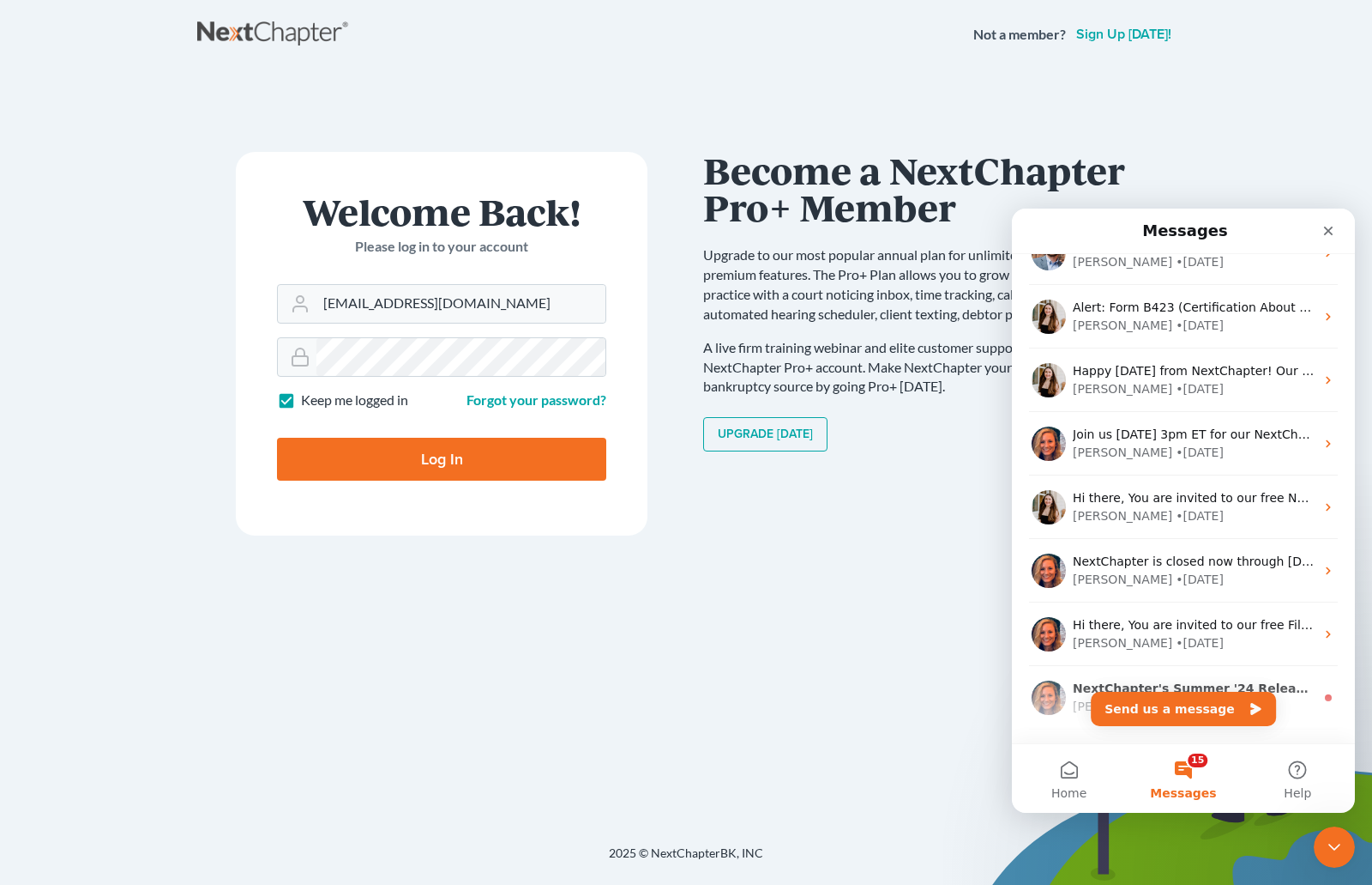
scroll to position [1201, 0]
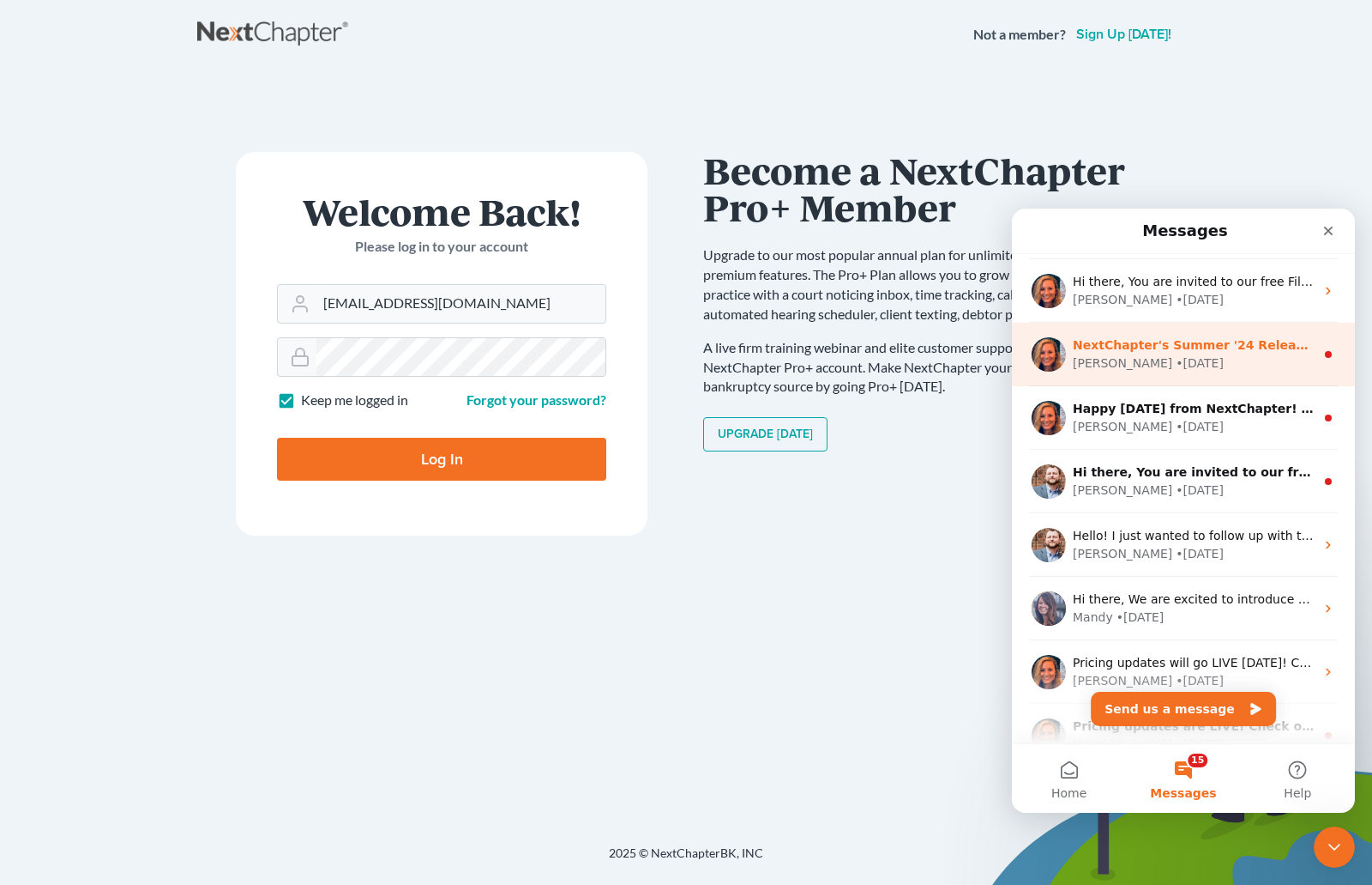
click at [1205, 360] on div "[PERSON_NAME] • [DATE]" at bounding box center [1194, 364] width 242 height 18
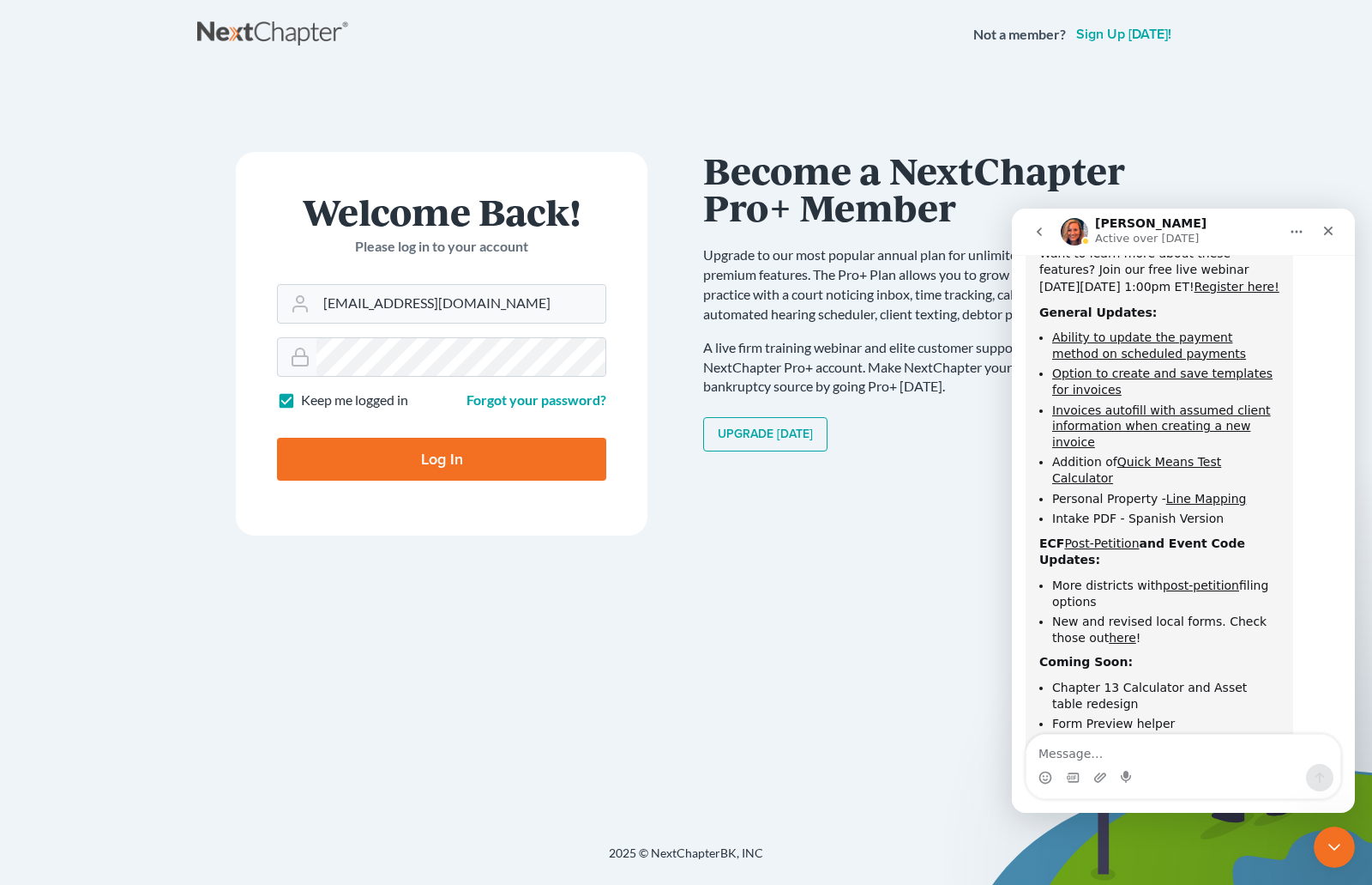
scroll to position [188, 0]
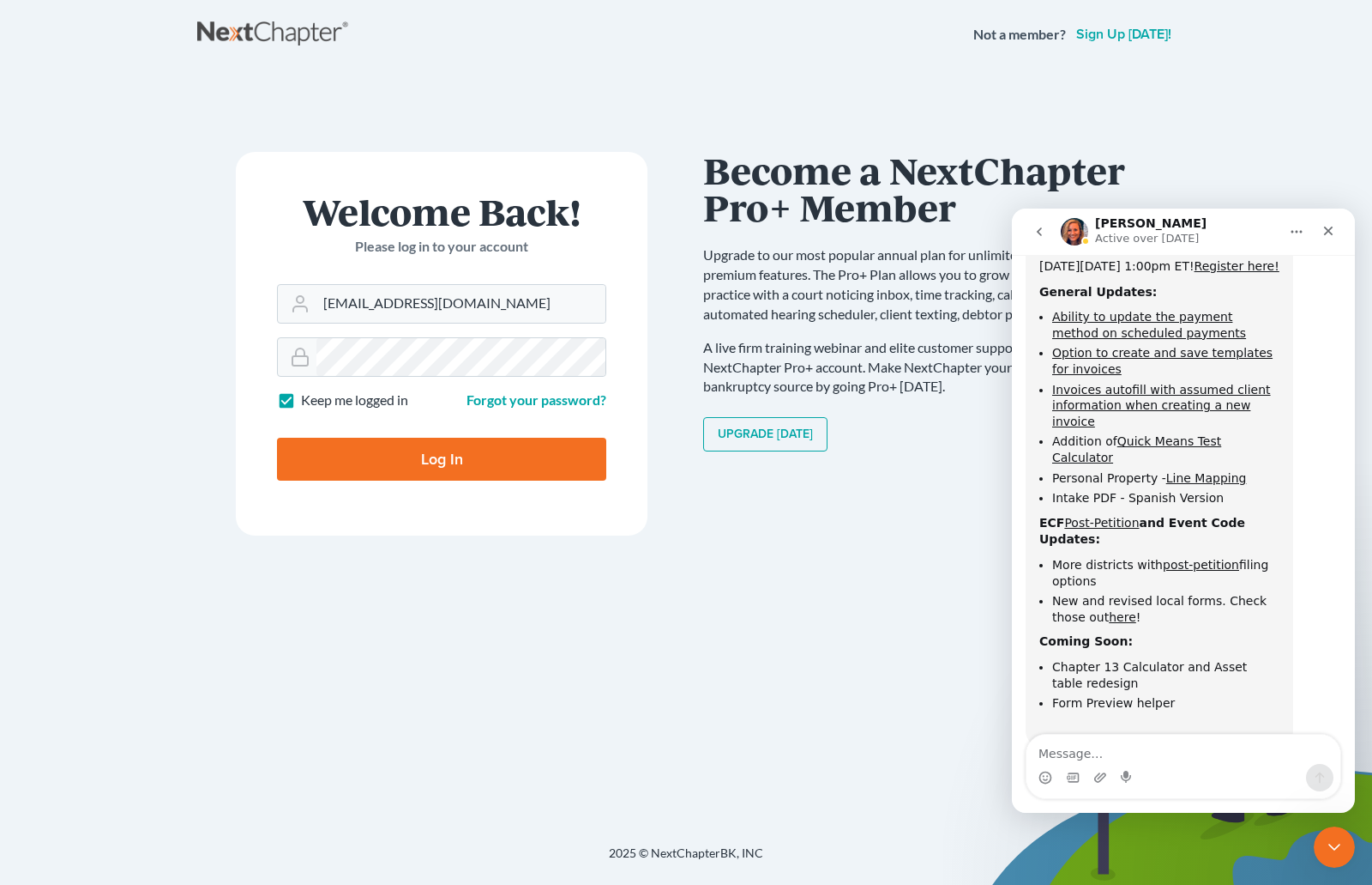
click at [1034, 233] on icon "go back" at bounding box center [1040, 231] width 14 height 14
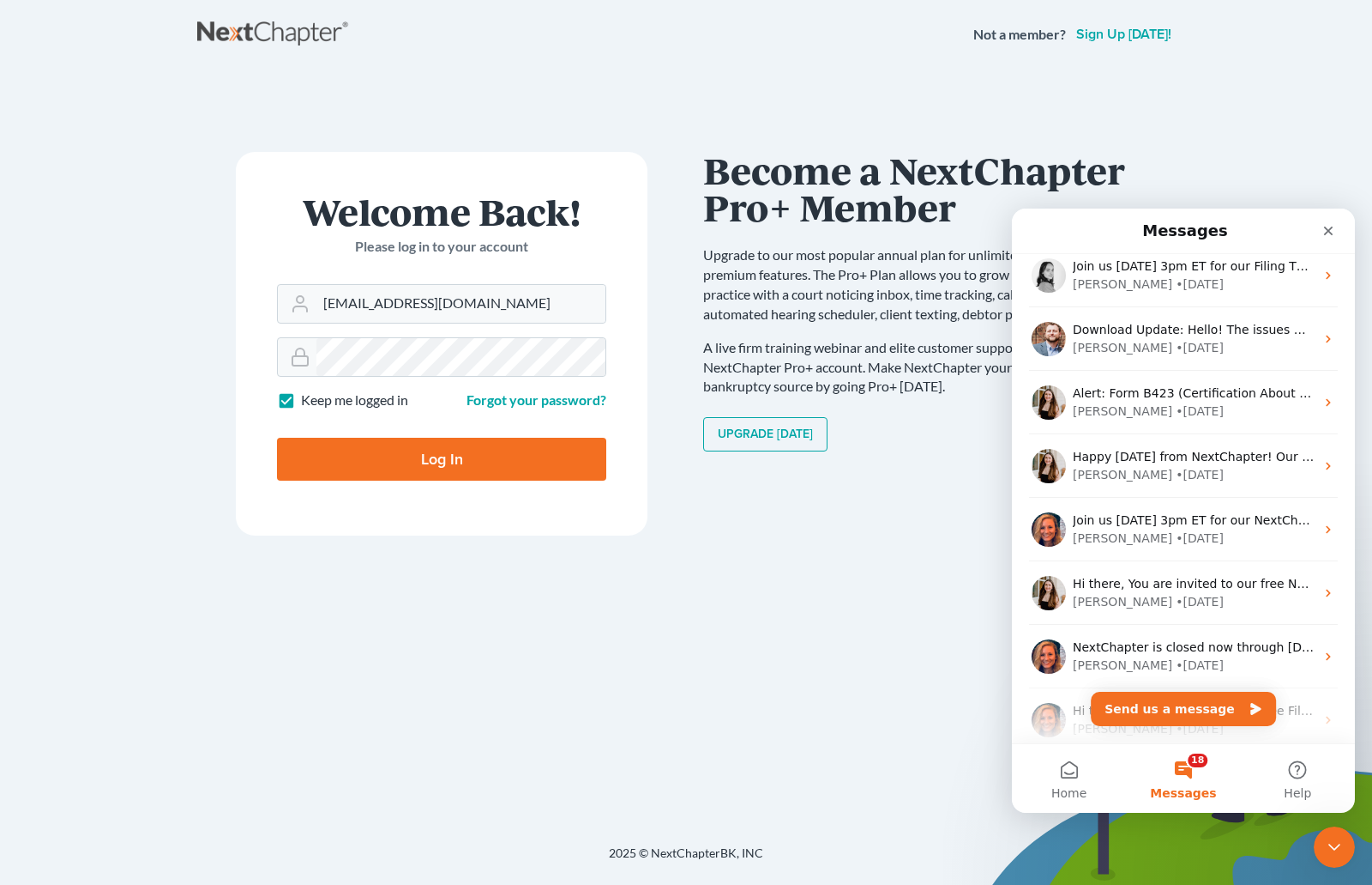
scroll to position [1201, 0]
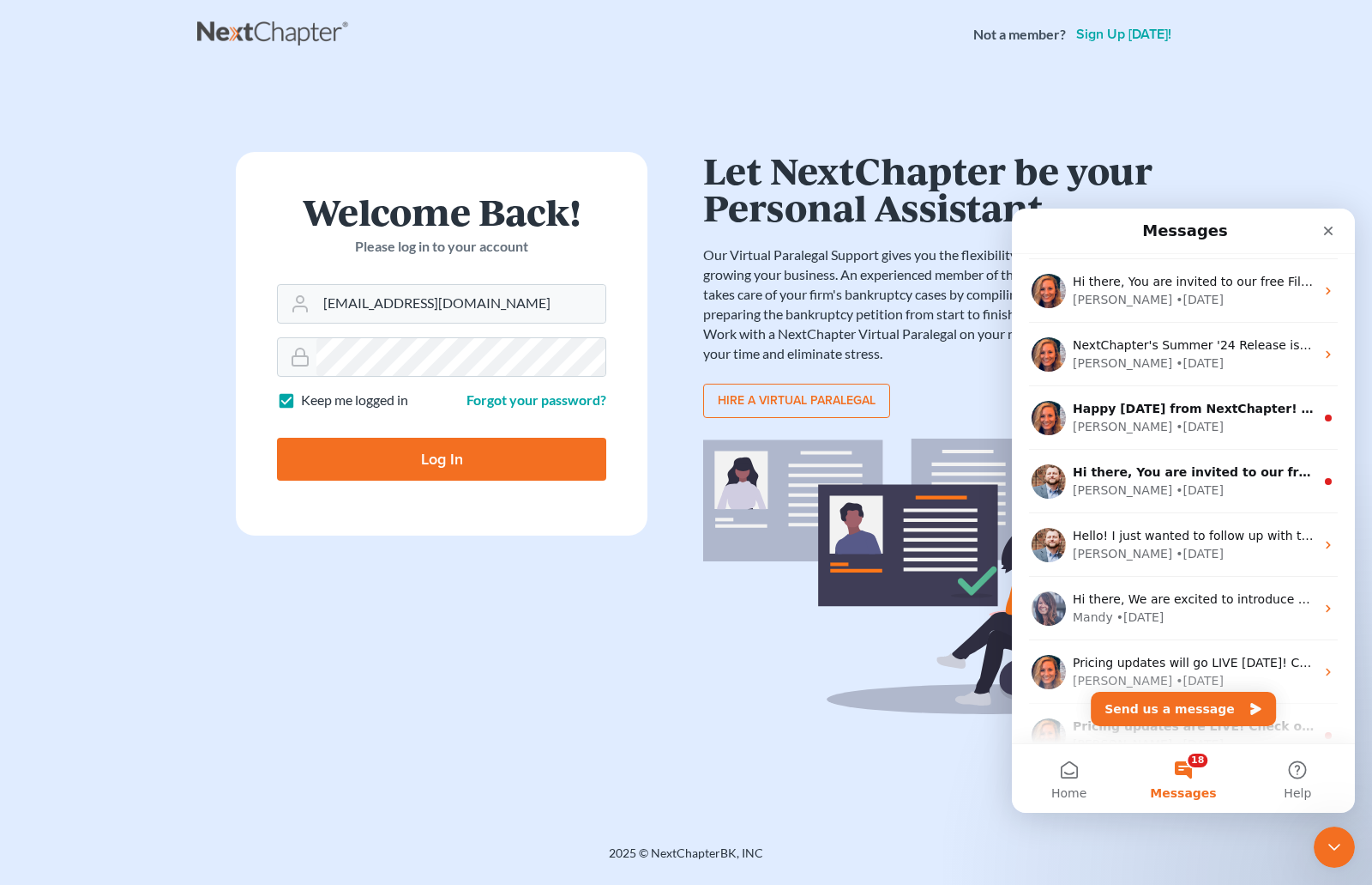
click at [1238, 429] on div "[PERSON_NAME] • [DATE]" at bounding box center [1194, 427] width 242 height 18
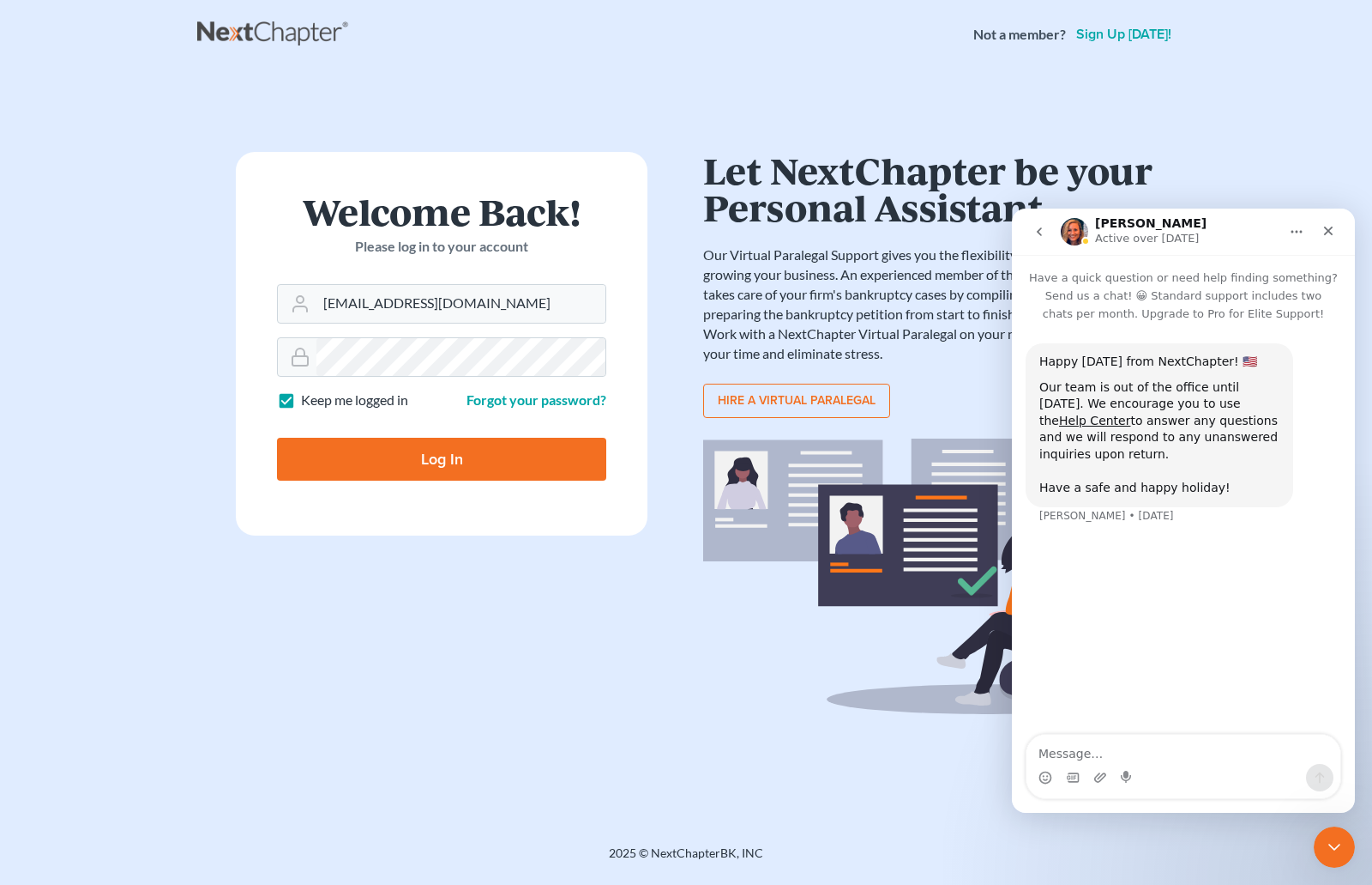
click at [1046, 238] on button "go back" at bounding box center [1040, 232] width 33 height 33
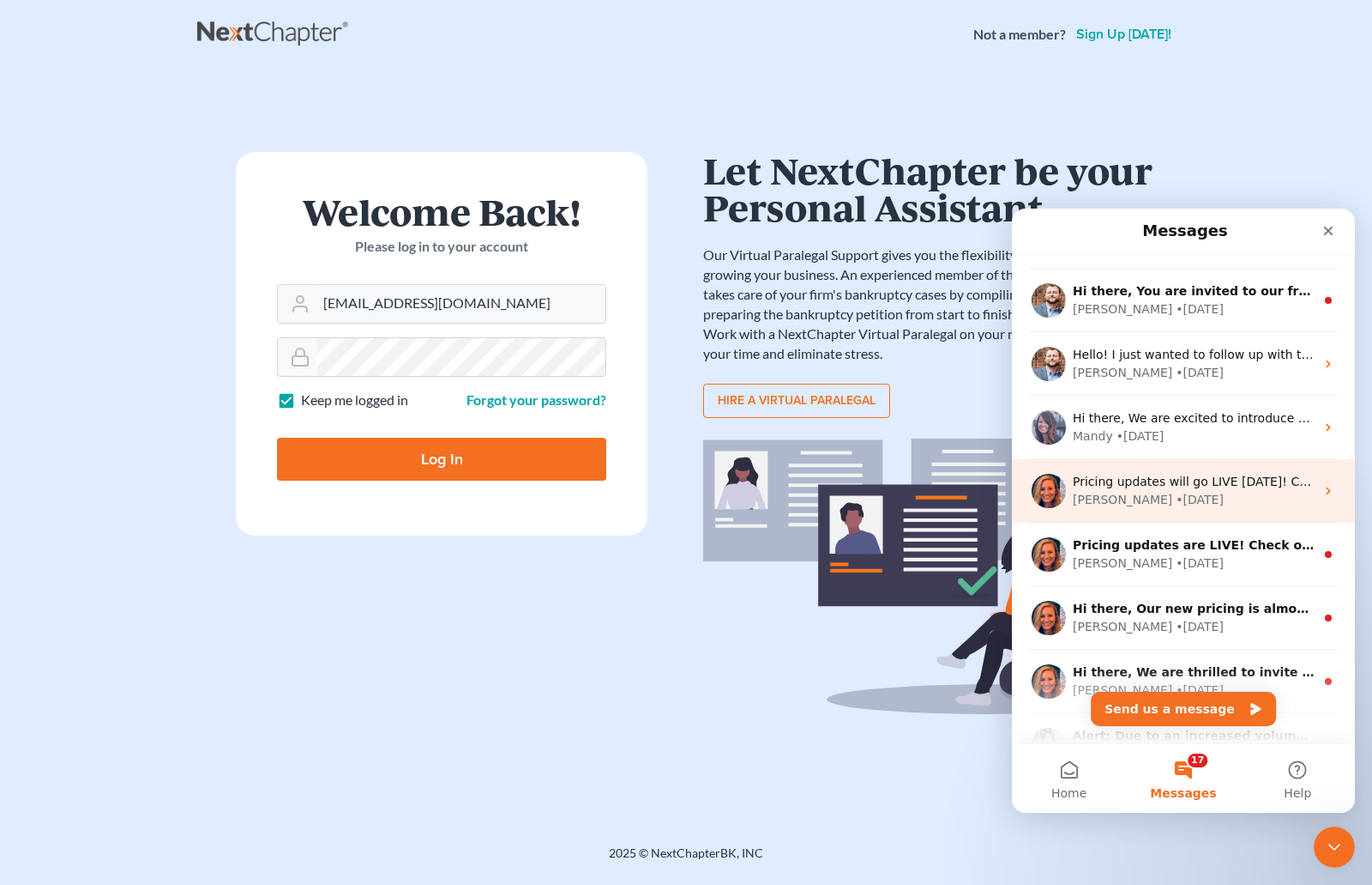
scroll to position [1287, 0]
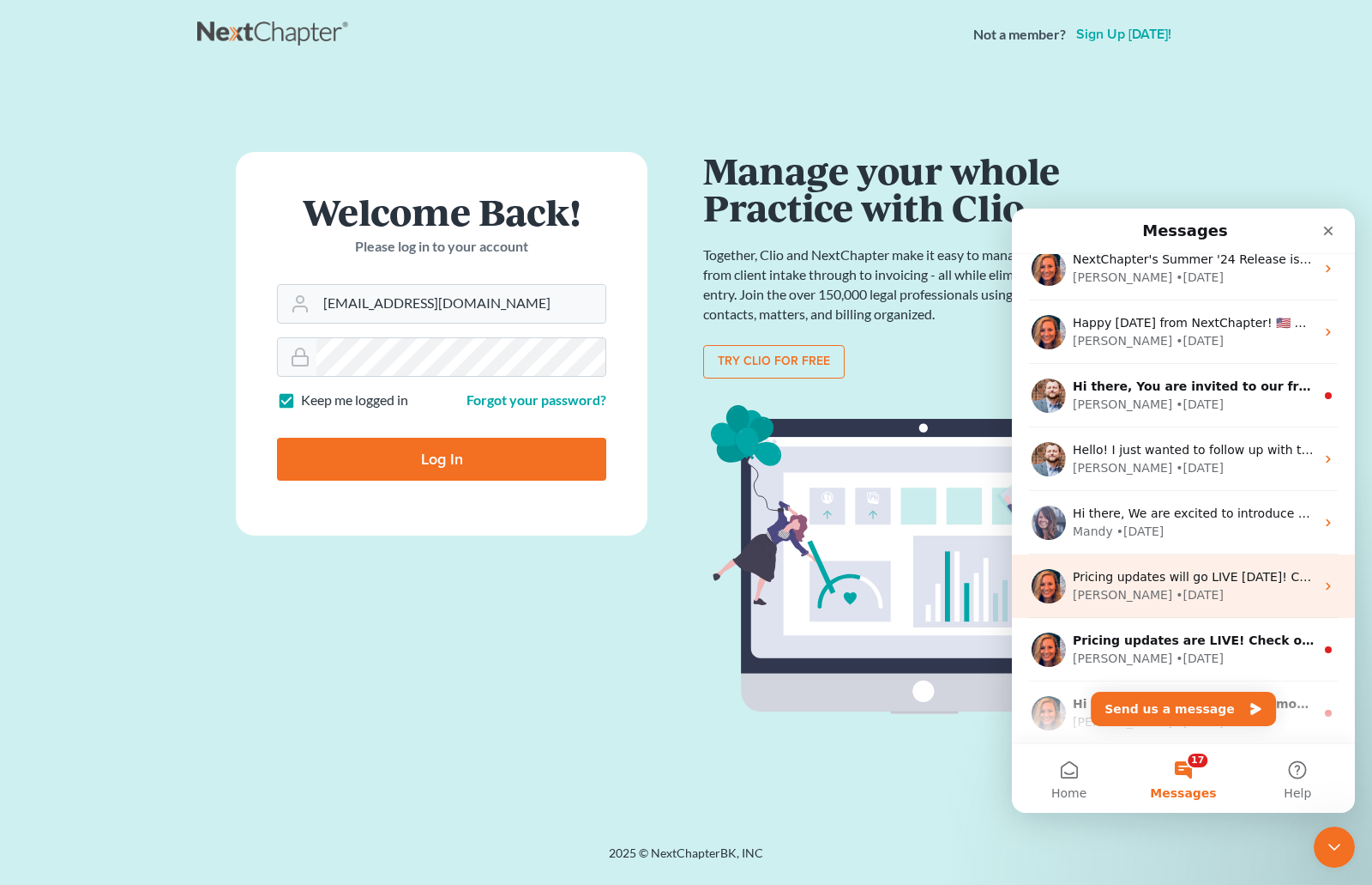
click at [1119, 421] on div "Hi there, You are invited to our free NextChapter Workshop: Adding Income webin…" at bounding box center [1183, 395] width 343 height 63
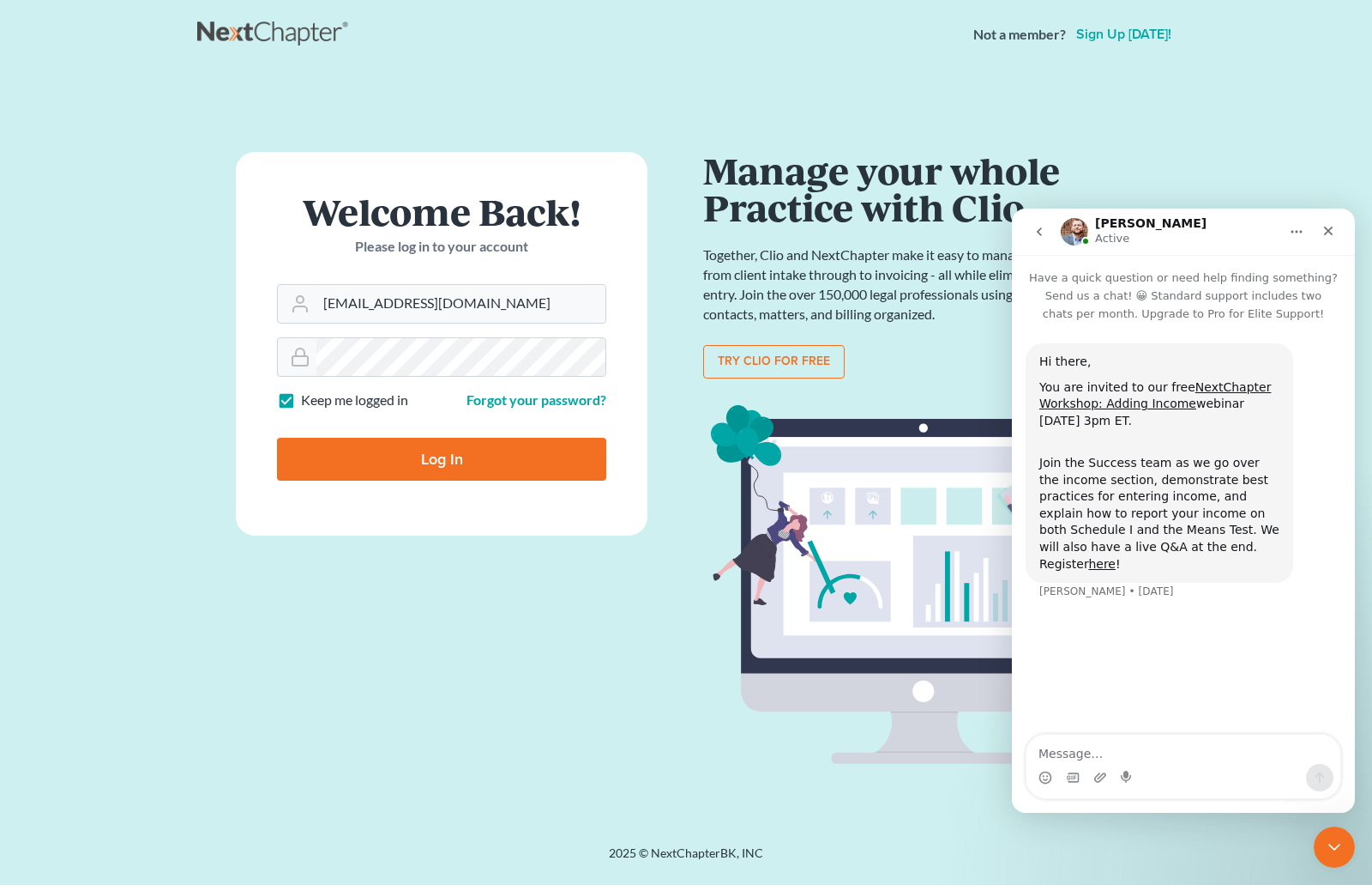
click at [1037, 242] on button "go back" at bounding box center [1040, 232] width 33 height 33
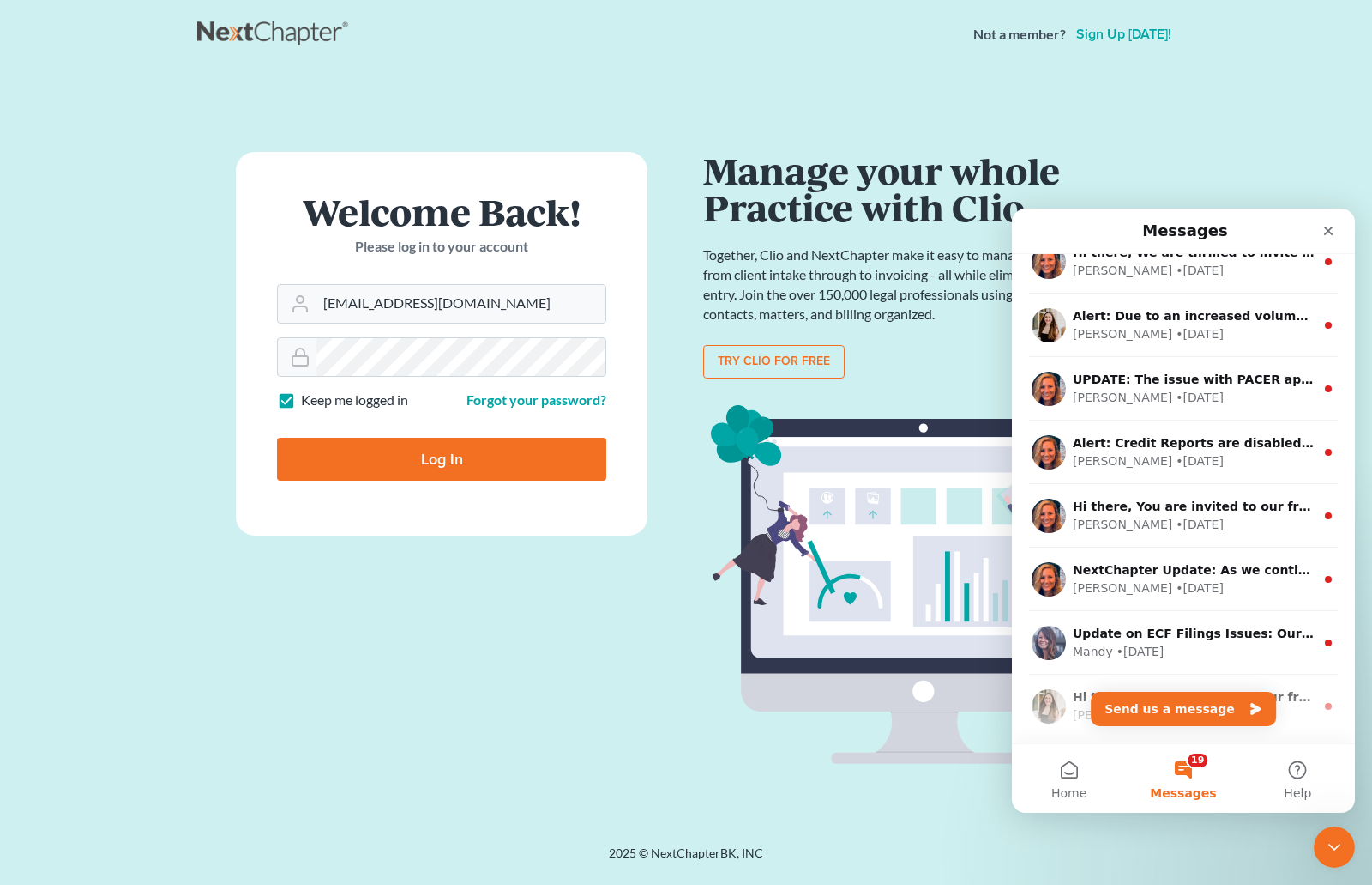
scroll to position [1630, 0]
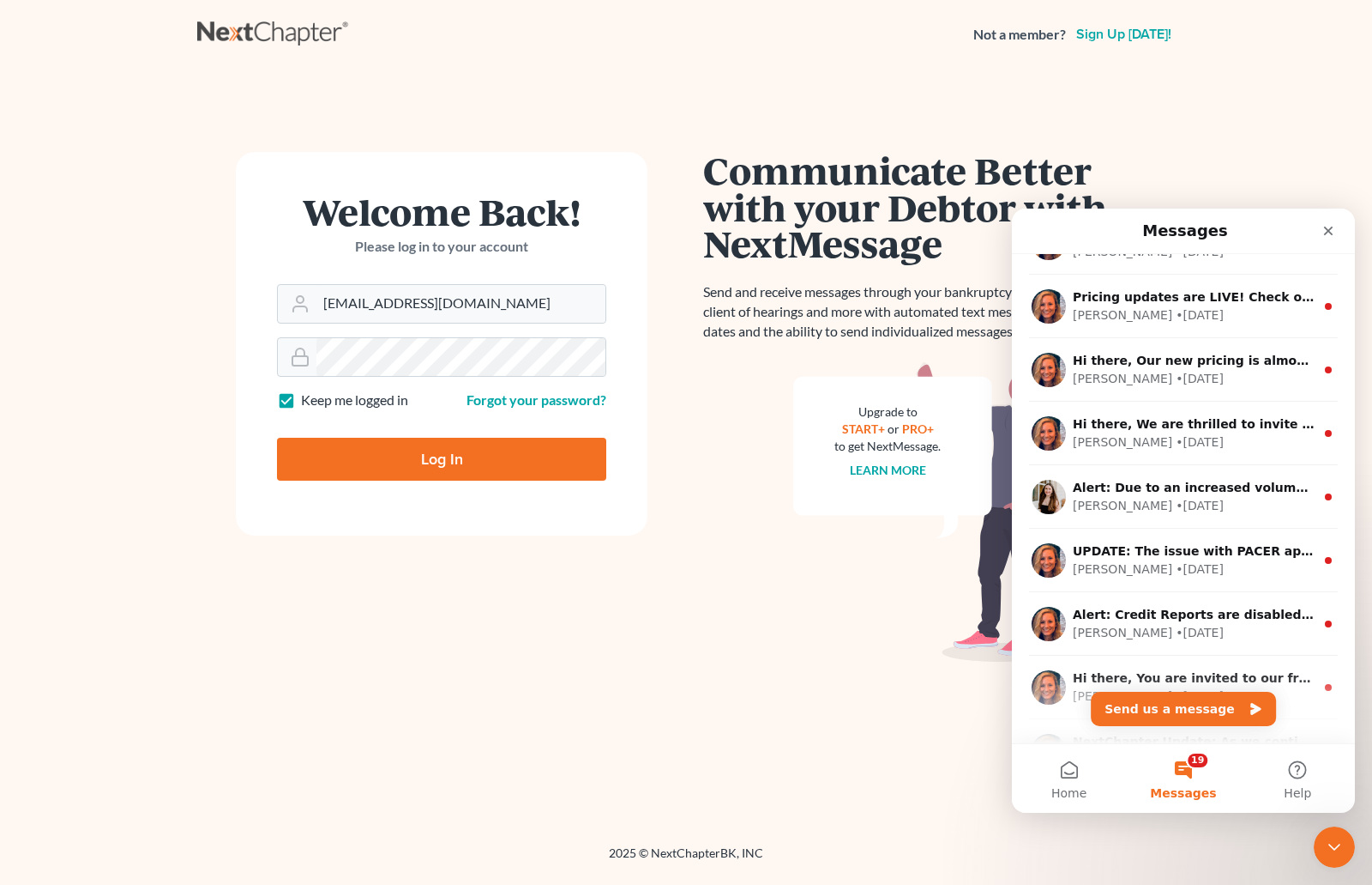
click at [1200, 806] on button "19 Messages" at bounding box center [1183, 778] width 114 height 69
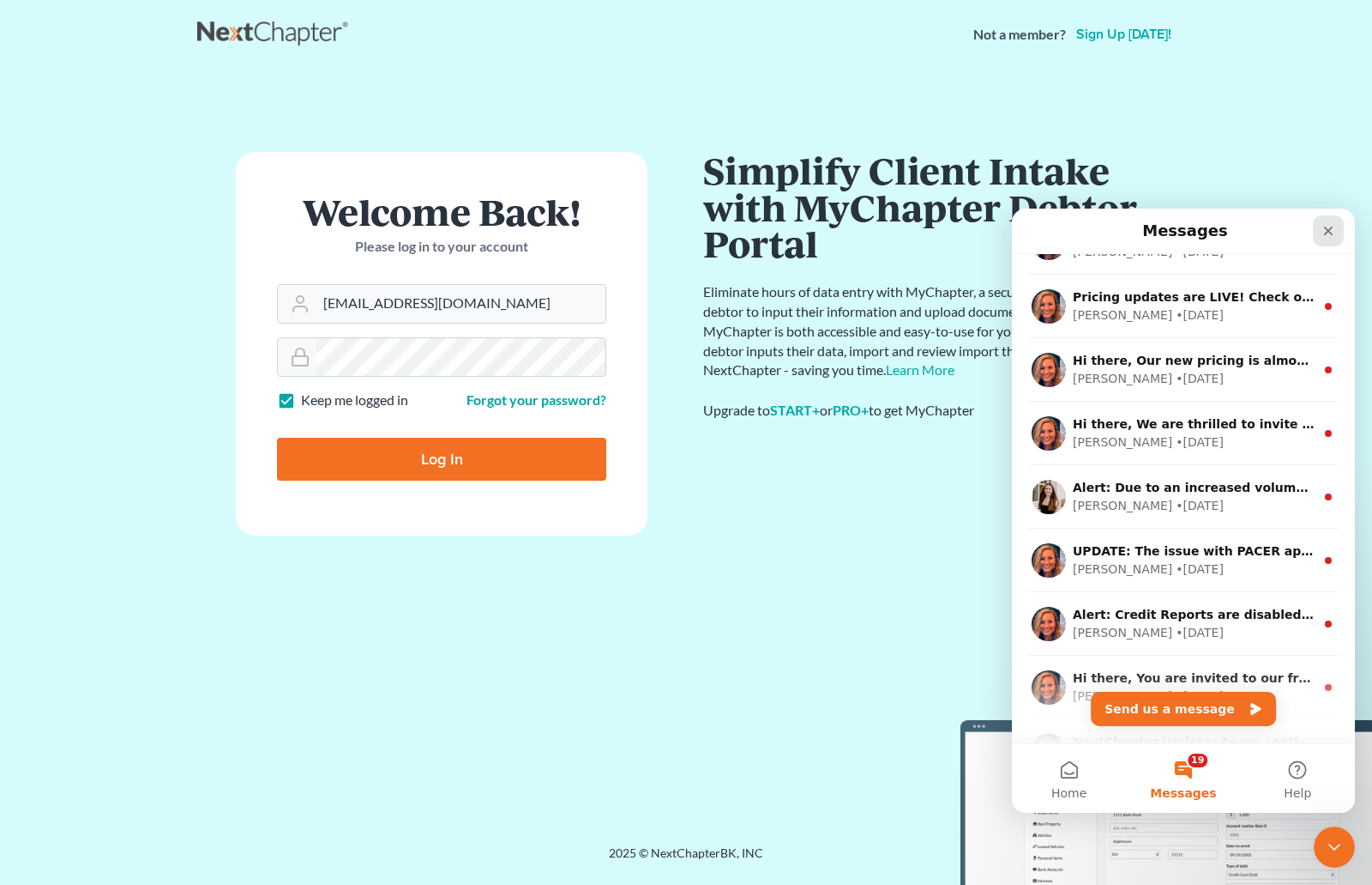
click at [1329, 232] on icon "Close" at bounding box center [1329, 231] width 9 height 9
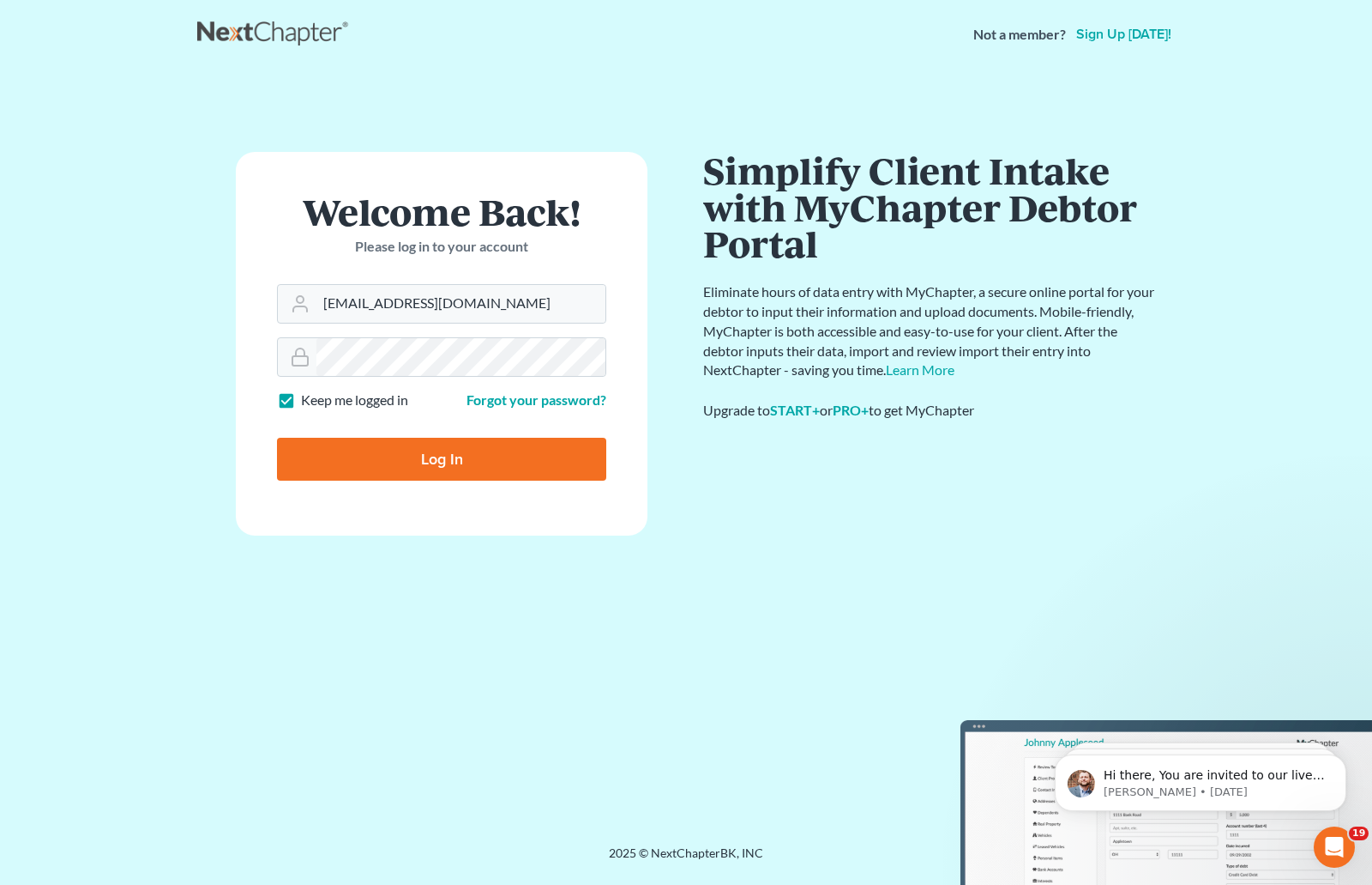
scroll to position [0, 0]
